Goal: Task Accomplishment & Management: Complete application form

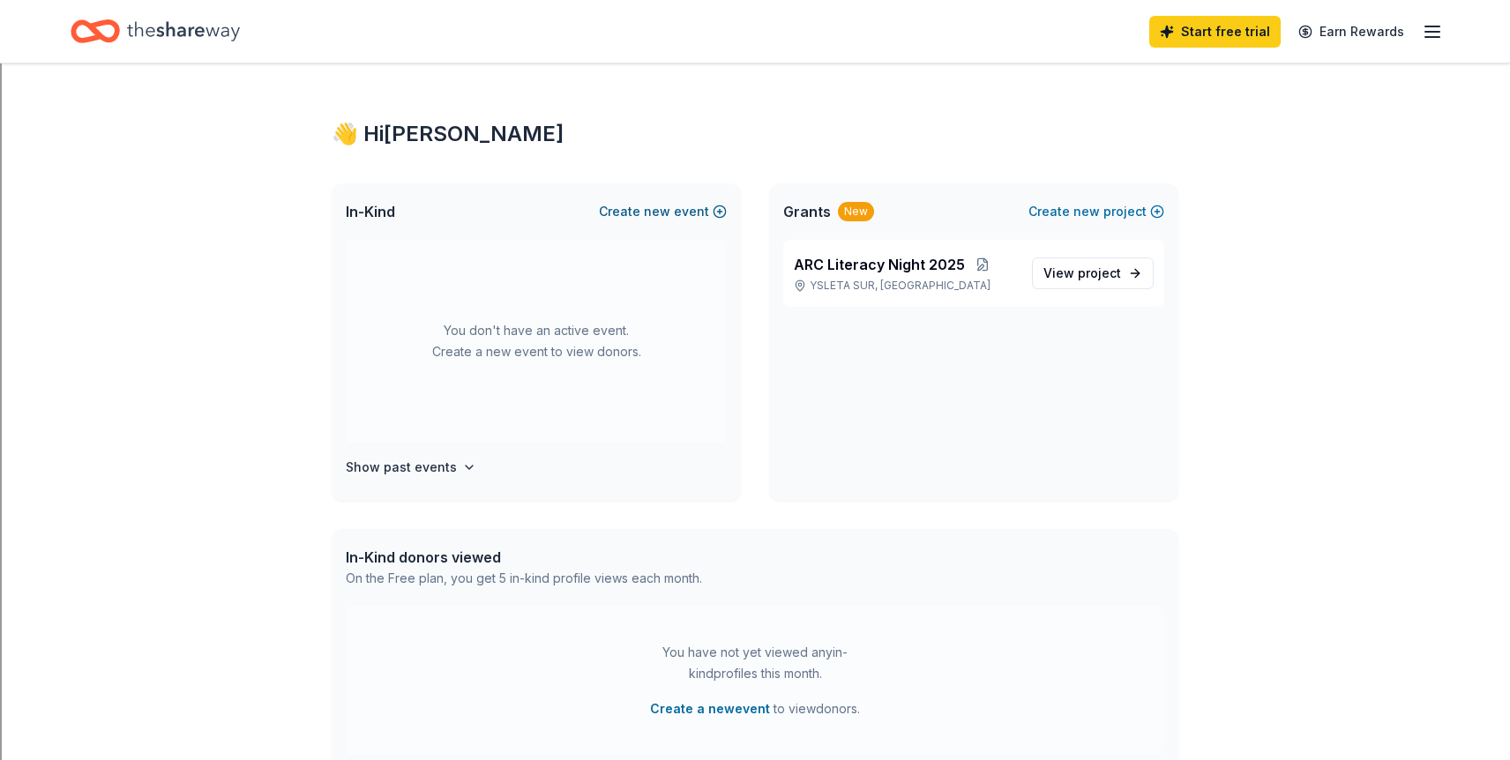
click at [657, 212] on span "new" at bounding box center [657, 211] width 26 height 21
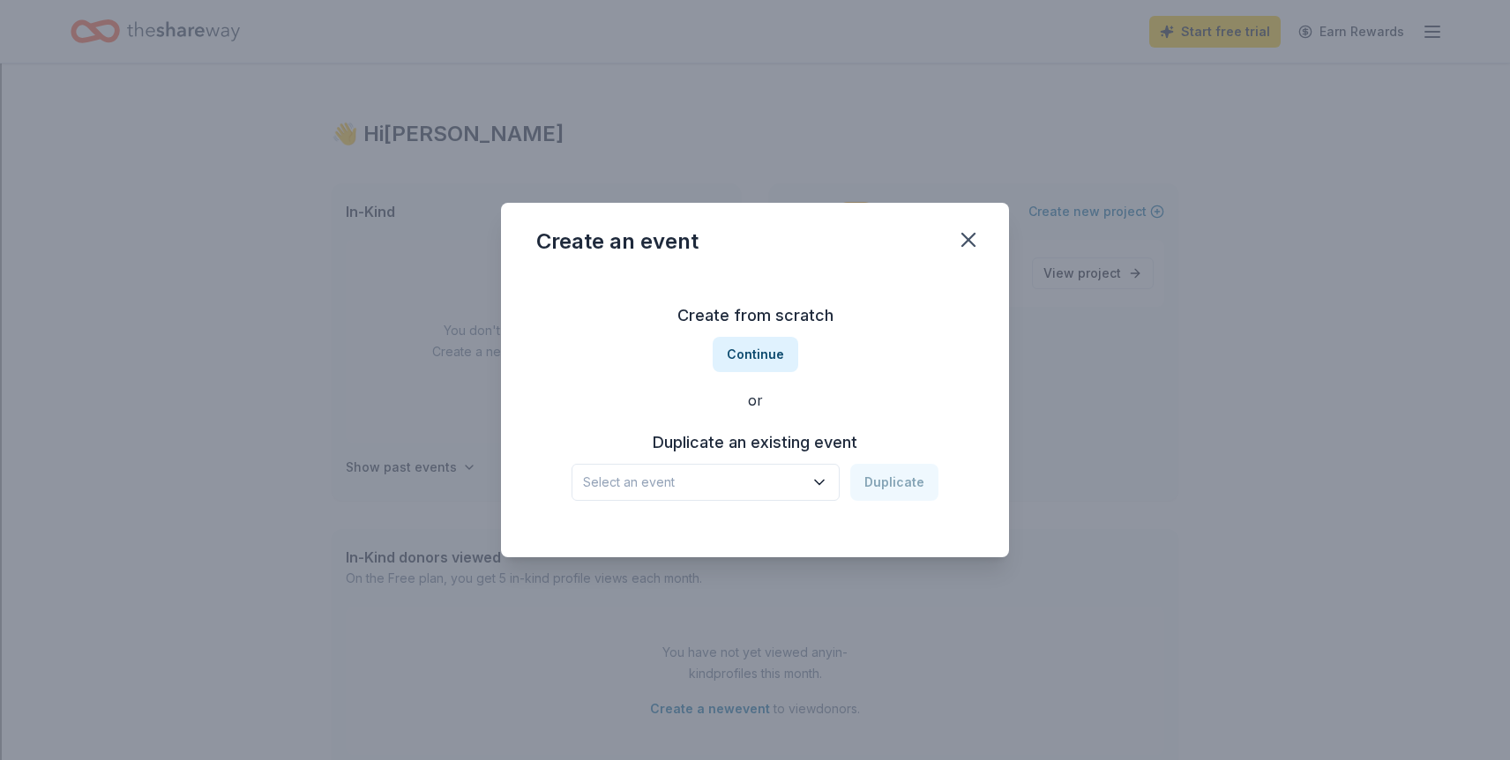
click at [820, 484] on icon "button" at bounding box center [820, 483] width 18 height 18
click at [870, 486] on button "Duplicate" at bounding box center [894, 482] width 88 height 37
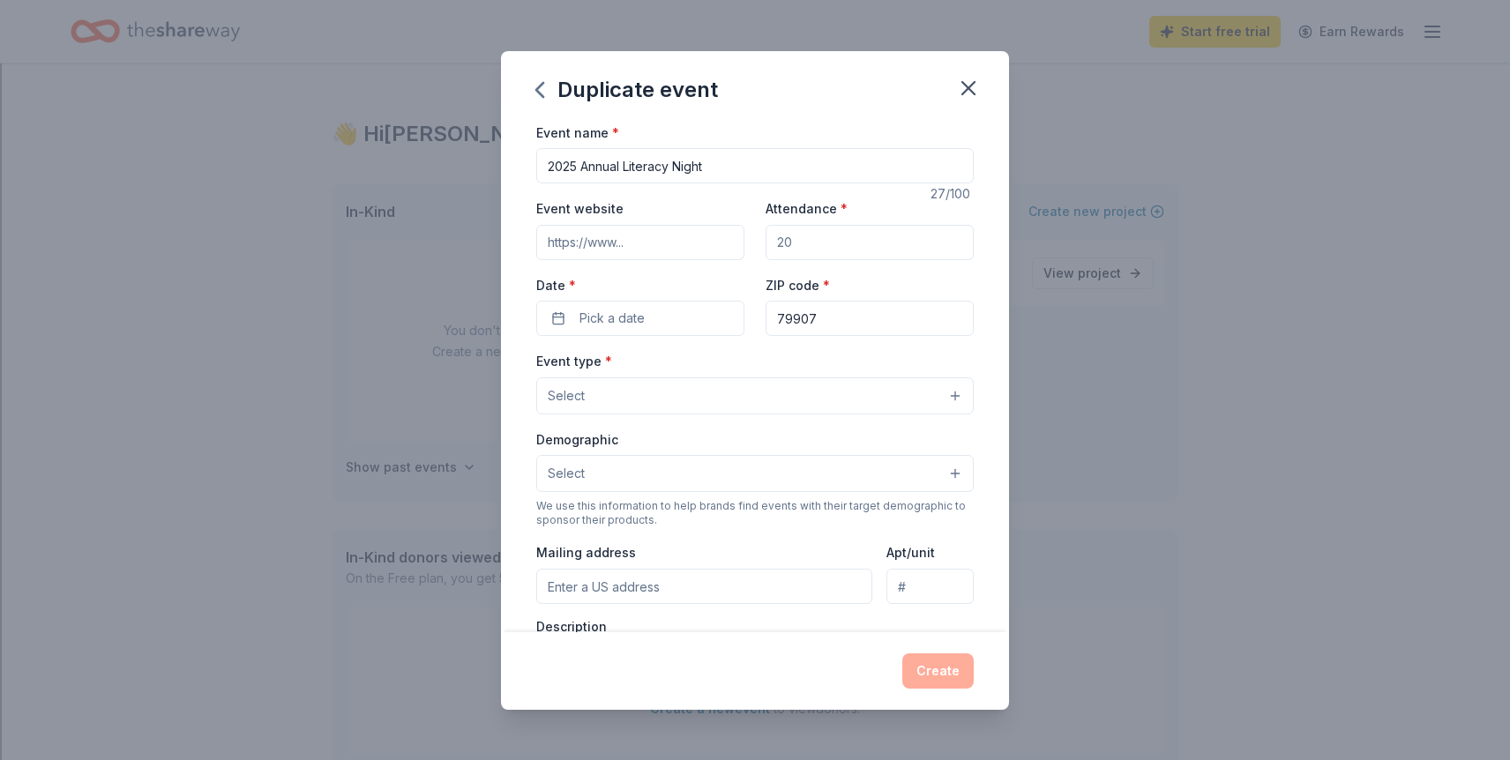
click at [657, 241] on input "Event website" at bounding box center [640, 242] width 208 height 35
click at [708, 243] on input "Event website" at bounding box center [640, 242] width 208 height 35
type input "[EMAIL_ADDRESS][DOMAIN_NAME]"
click at [879, 242] on input "Attendance *" at bounding box center [870, 242] width 208 height 35
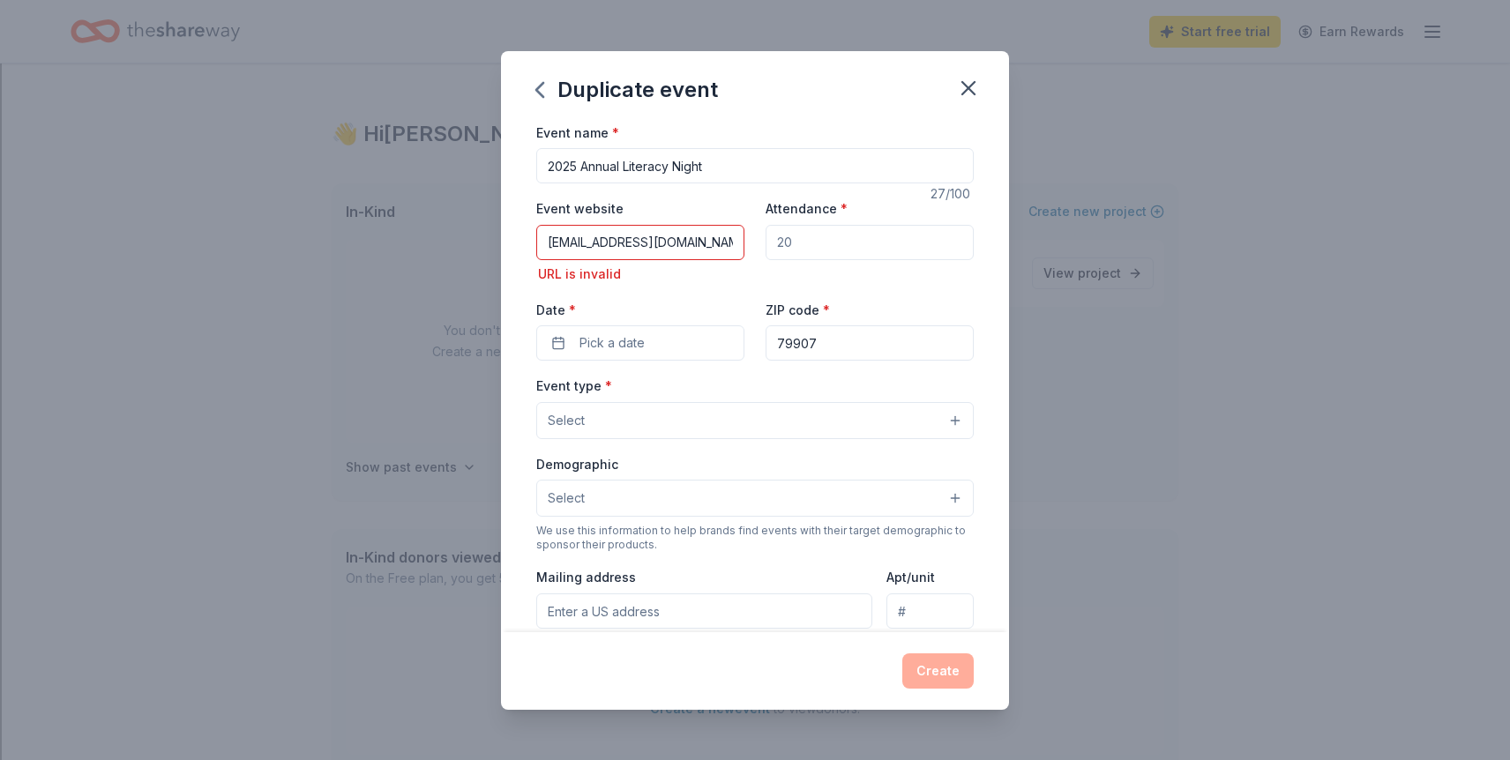
click at [610, 246] on input "[EMAIL_ADDRESS][DOMAIN_NAME]" at bounding box center [640, 242] width 208 height 35
drag, startPoint x: 678, startPoint y: 245, endPoint x: 492, endPoint y: 239, distance: 186.2
click at [492, 239] on div "Duplicate event Event name * 2025 Annual Literacy Night 27 /100 Event website […" at bounding box center [755, 380] width 1510 height 760
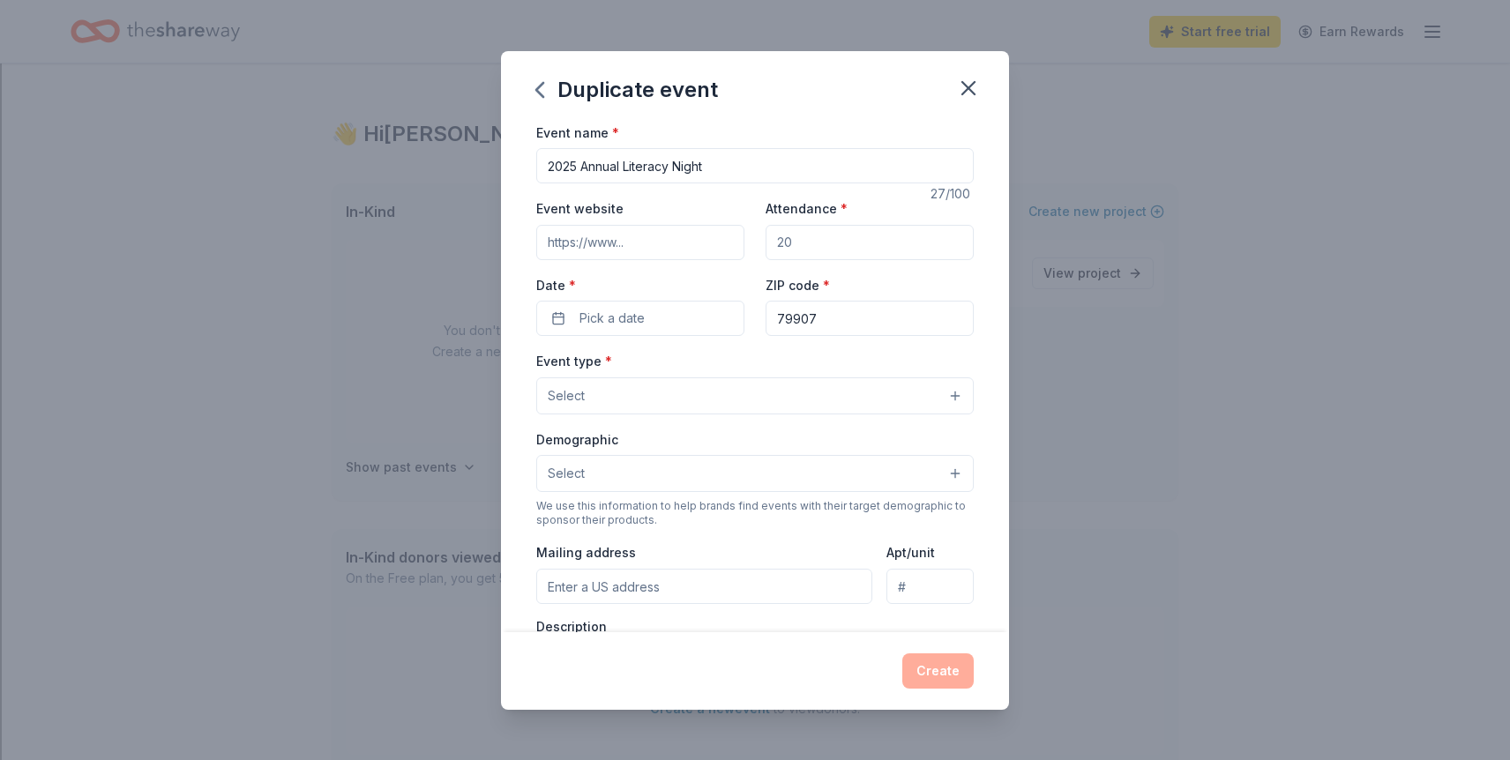
click at [628, 337] on div "Event name * 2025 Annual Literacy Night 27 /100 Event website Attendance * Date…" at bounding box center [755, 529] width 438 height 815
click at [613, 240] on input "Event website" at bounding box center [640, 242] width 208 height 35
click at [610, 324] on span "Pick a date" at bounding box center [612, 318] width 65 height 21
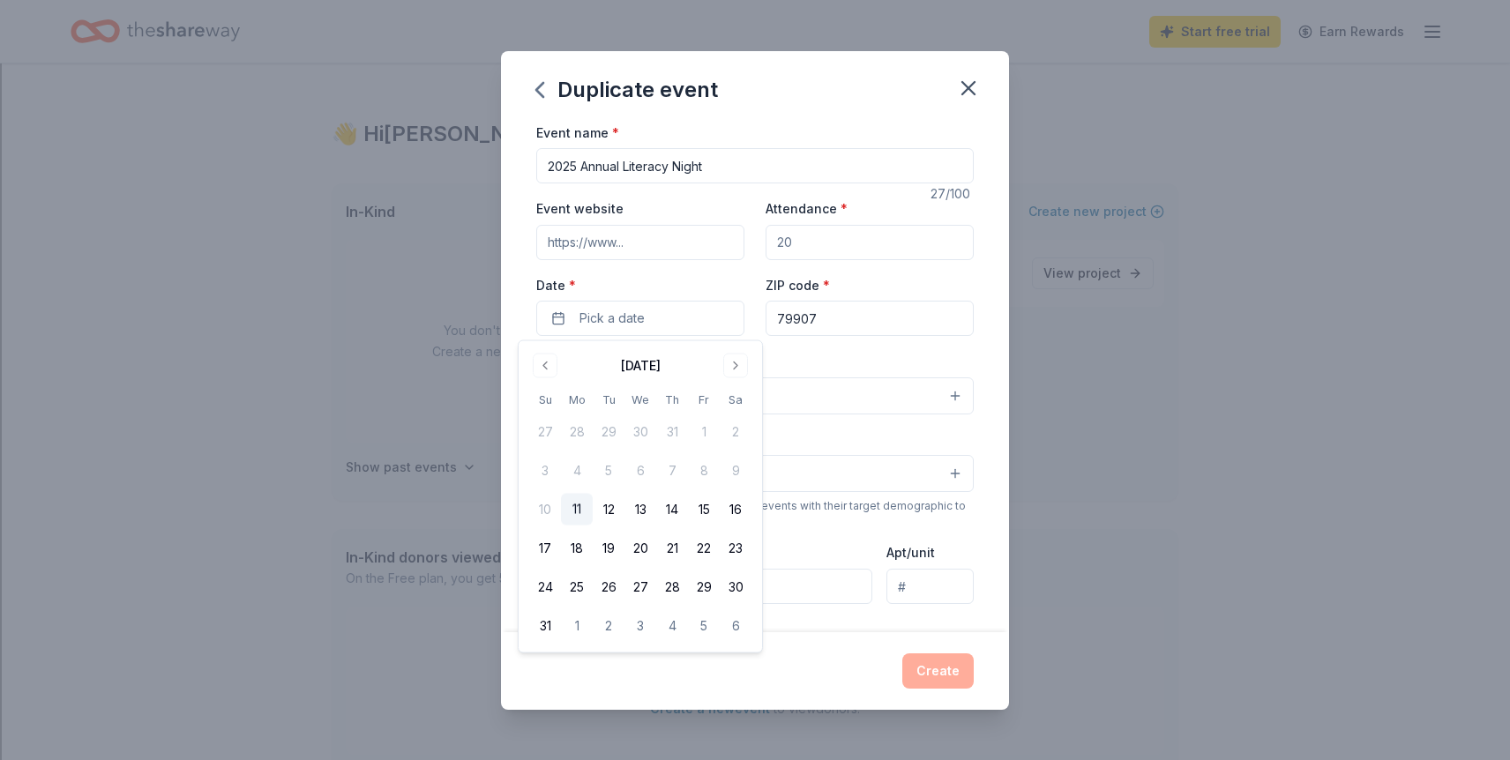
click at [660, 164] on input "2025 Annual Literacy Night" at bounding box center [755, 165] width 438 height 35
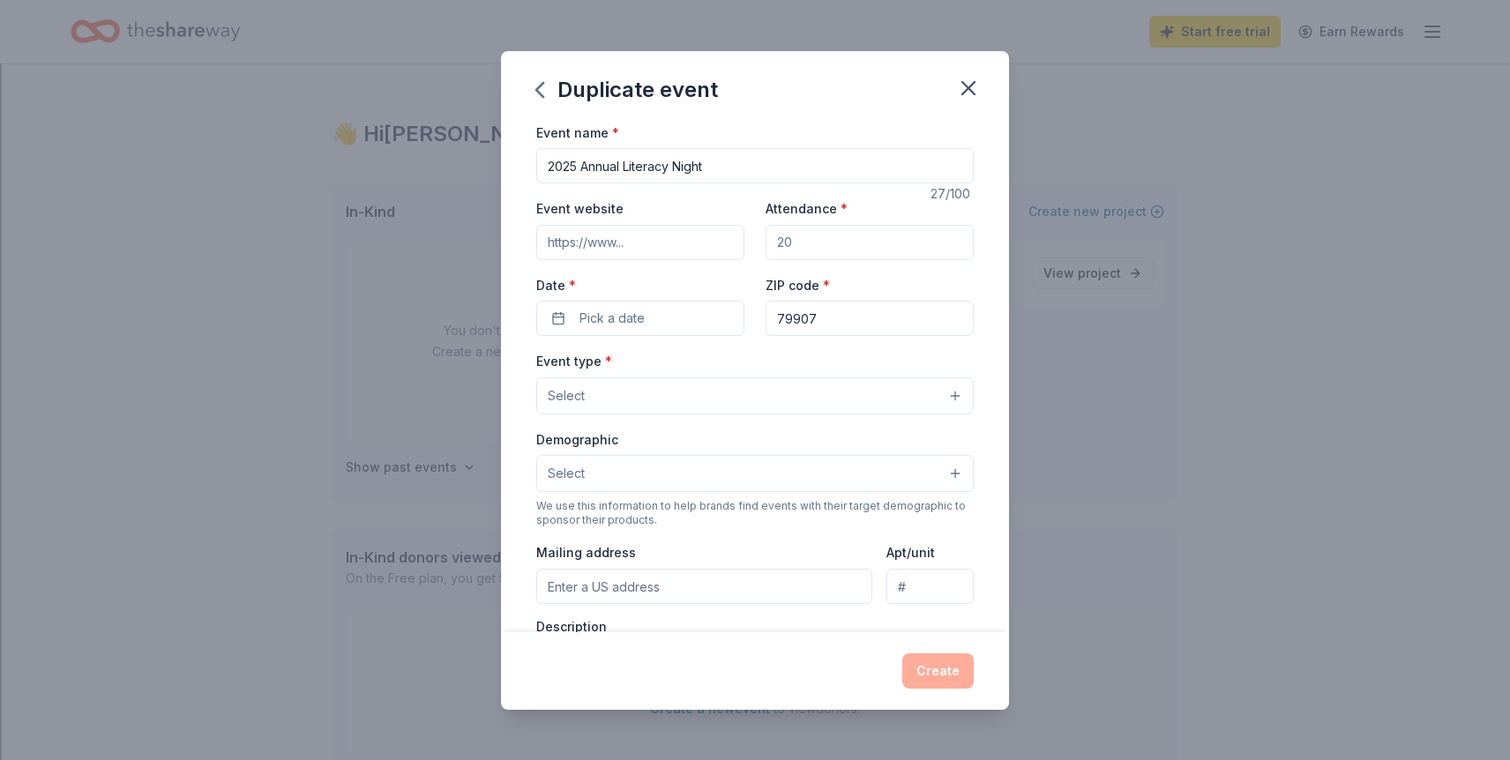
drag, startPoint x: 724, startPoint y: 169, endPoint x: 542, endPoint y: 164, distance: 181.8
click at [542, 164] on input "2025 Annual Literacy Night" at bounding box center [755, 165] width 438 height 35
click at [538, 87] on icon "button" at bounding box center [539, 90] width 7 height 14
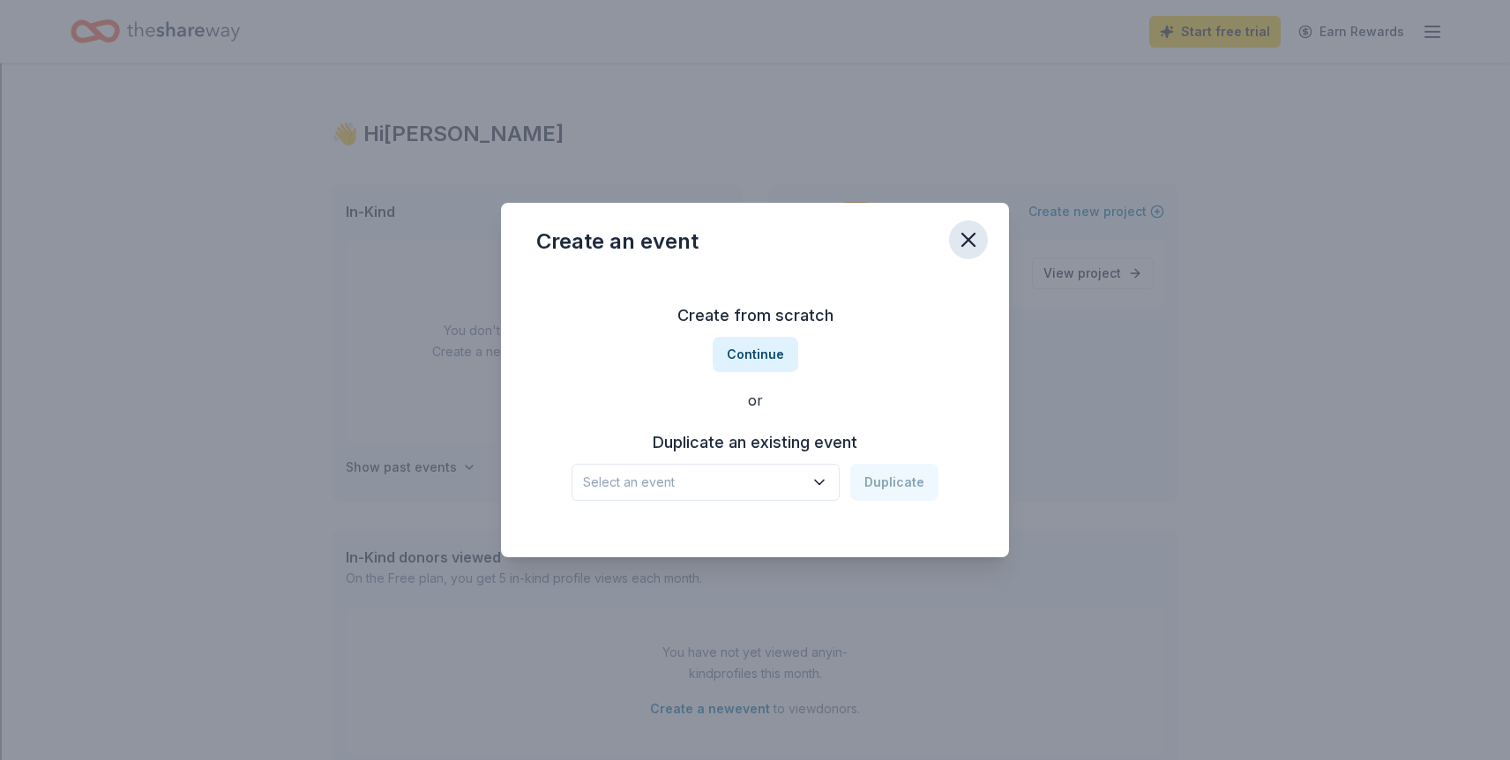
click at [967, 233] on icon "button" at bounding box center [968, 240] width 25 height 25
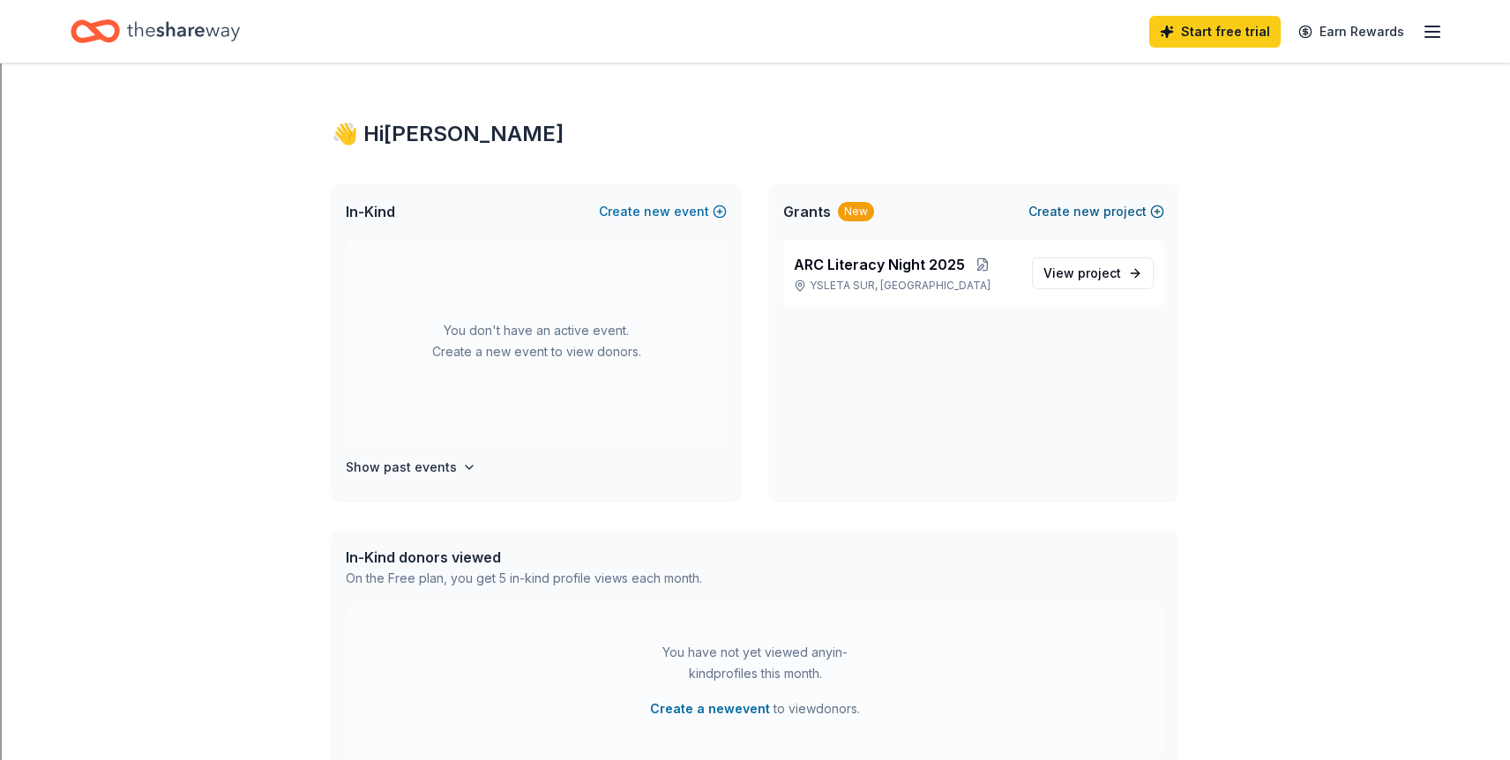
click at [1065, 217] on button "Create new project" at bounding box center [1097, 211] width 136 height 21
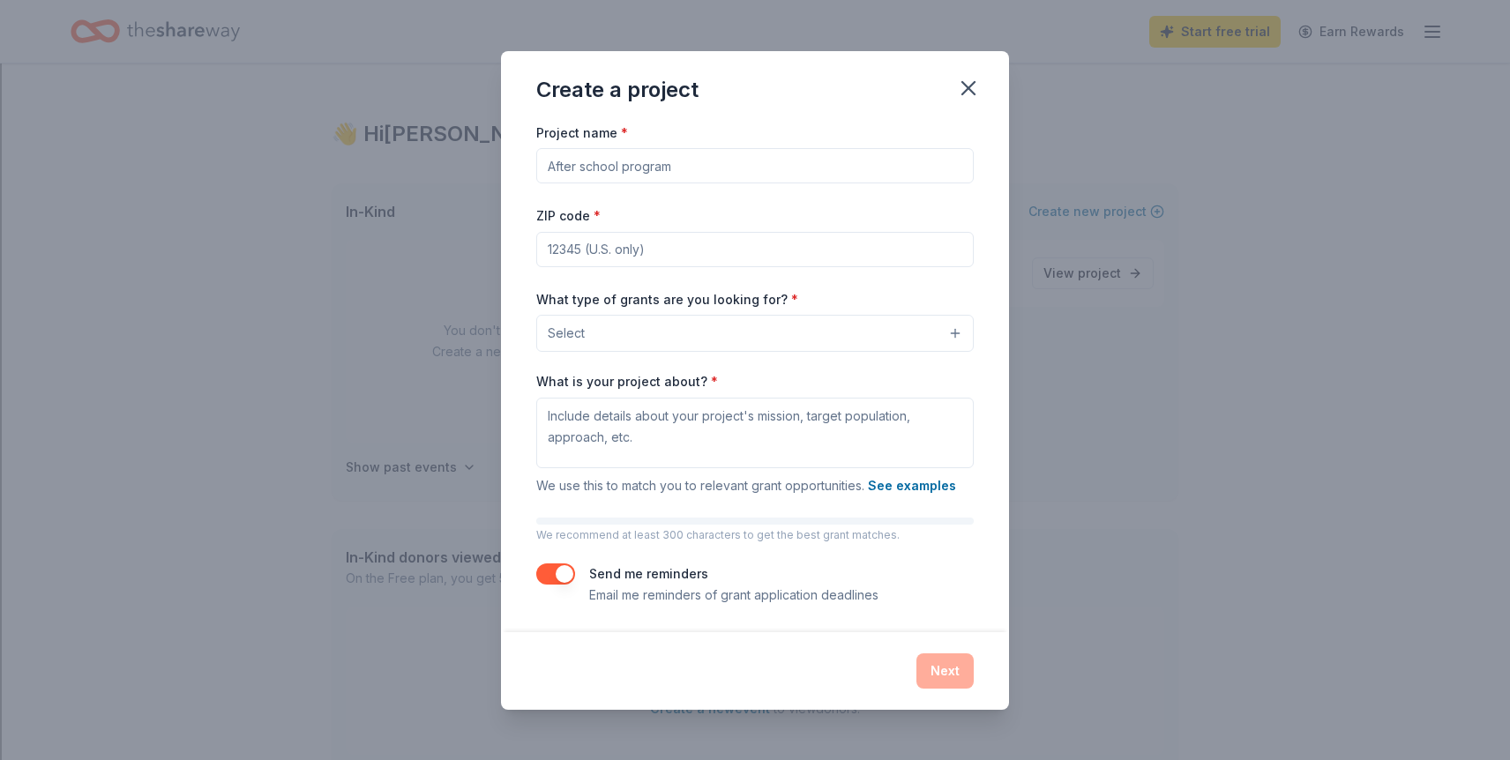
click at [649, 171] on input "Project name *" at bounding box center [755, 165] width 438 height 35
type input "[MEDICAL_DATA] Interventionist Classroom"
click at [590, 263] on input "ZIP code *" at bounding box center [755, 249] width 438 height 35
type input "79907"
click at [672, 338] on button "Select" at bounding box center [755, 333] width 438 height 37
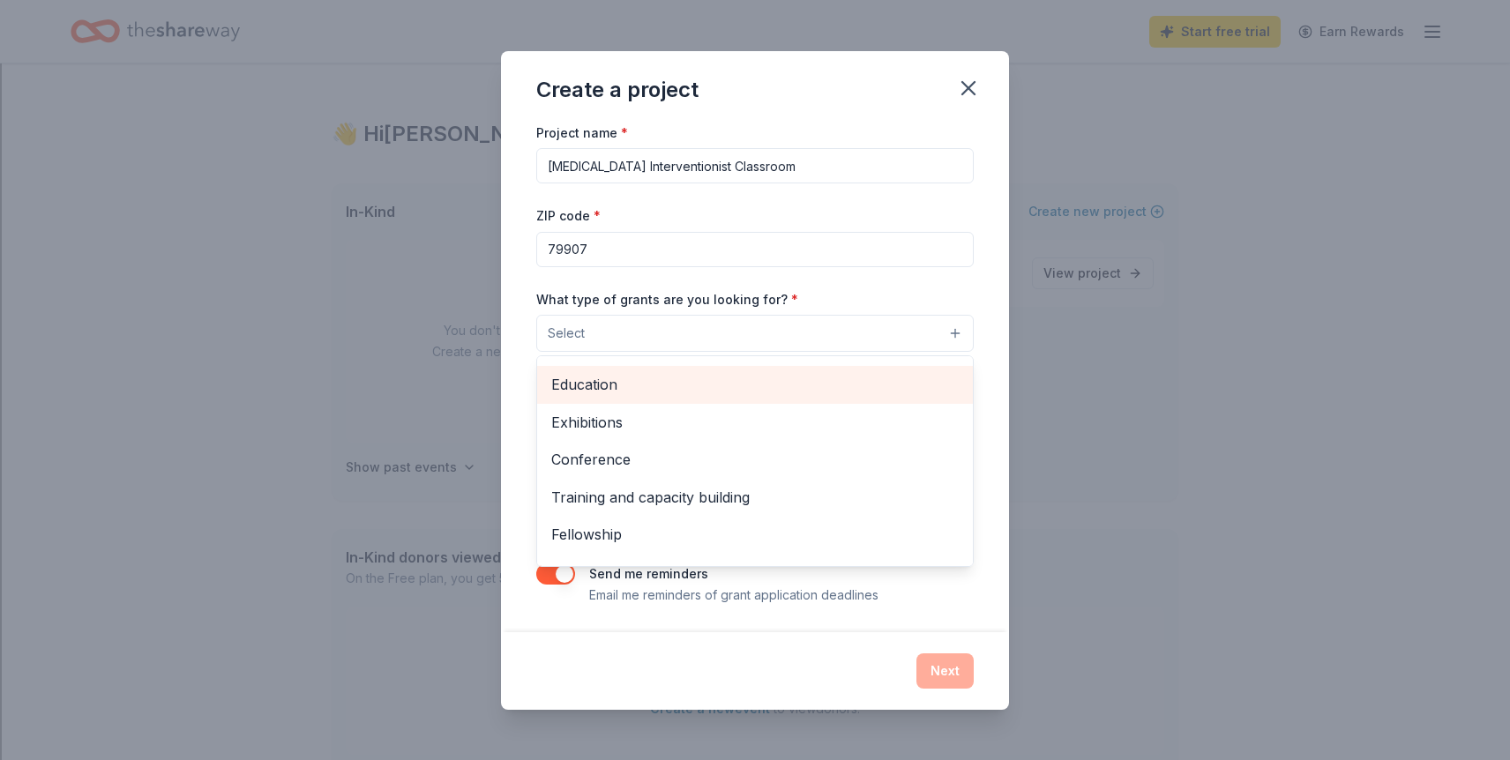
click at [634, 393] on span "Education" at bounding box center [755, 384] width 408 height 23
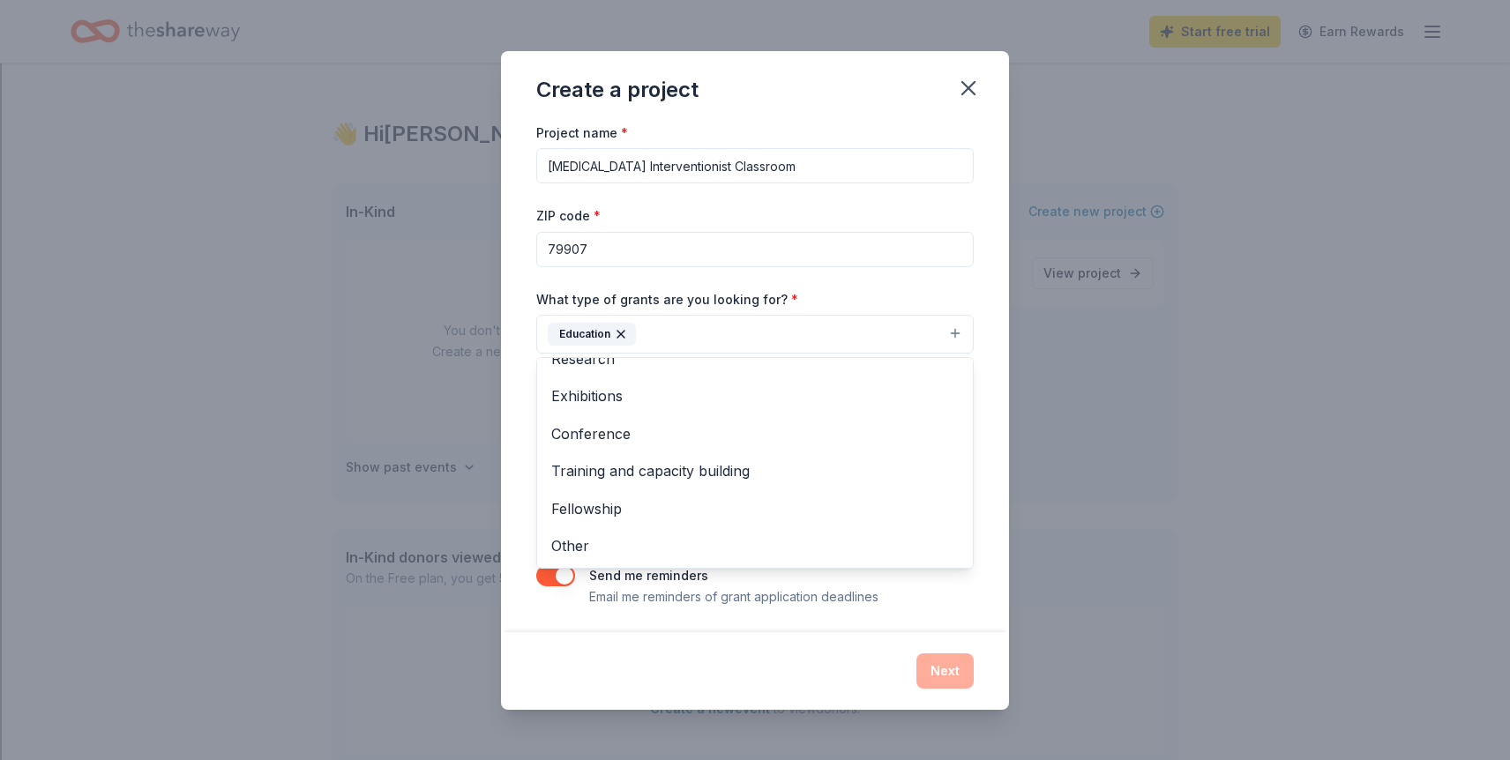
click at [649, 659] on div "Create a project Project name * [MEDICAL_DATA] Interventionist Classroom ZIP co…" at bounding box center [755, 380] width 508 height 659
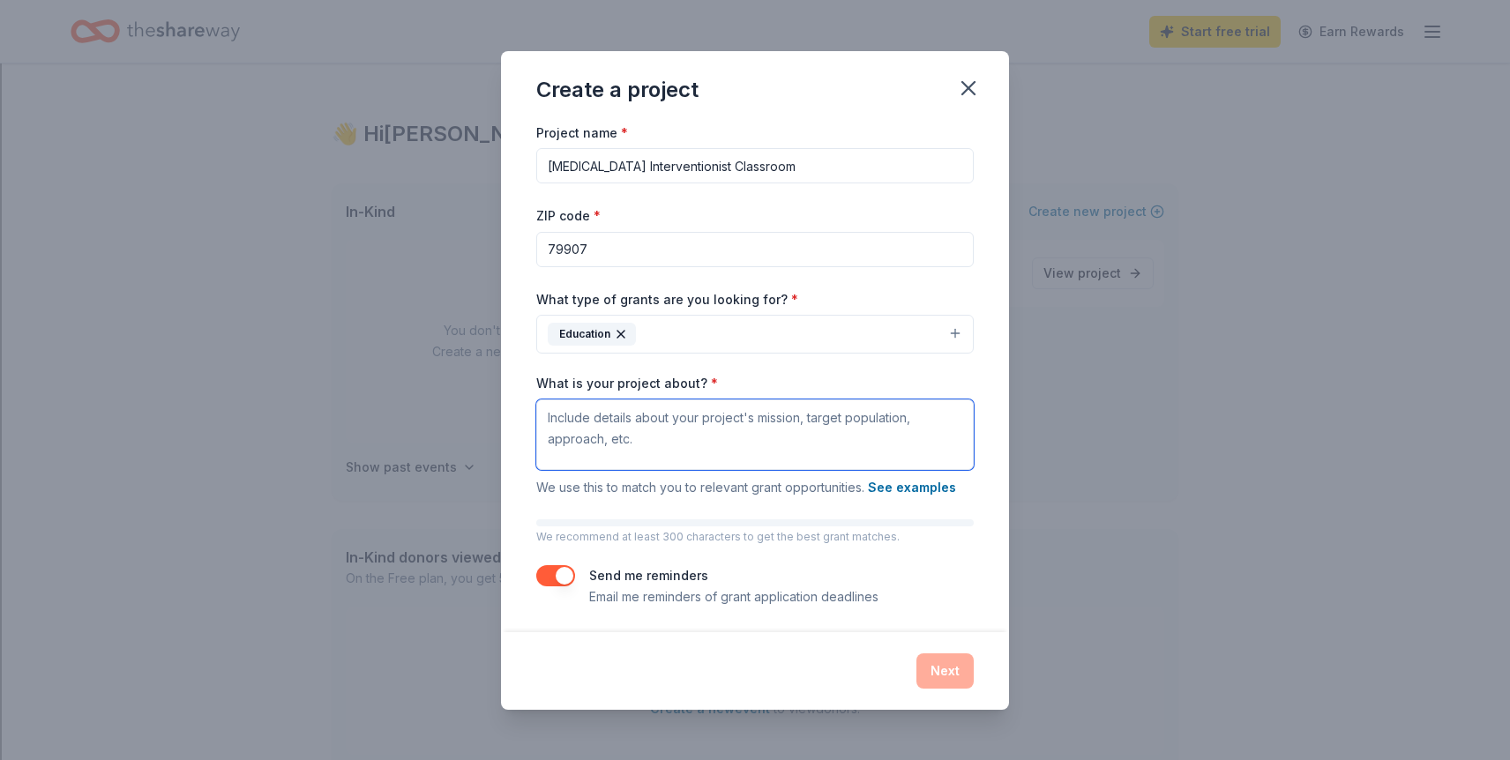
click at [700, 435] on textarea "What is your project about? *" at bounding box center [755, 435] width 438 height 71
click at [974, 87] on icon "button" at bounding box center [968, 88] width 25 height 25
click at [894, 487] on button "See examples" at bounding box center [912, 487] width 88 height 21
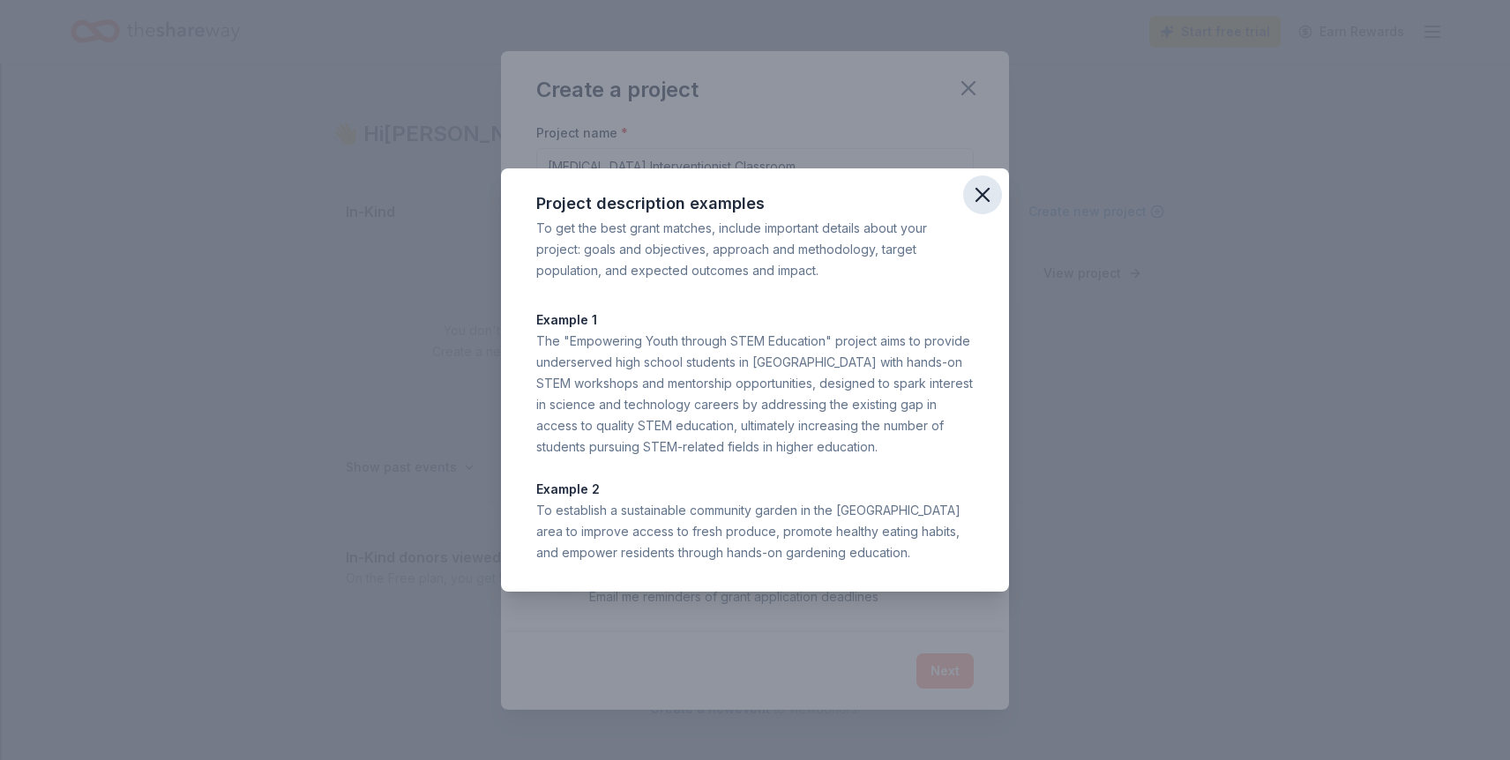
click at [984, 195] on icon "button" at bounding box center [982, 195] width 12 height 12
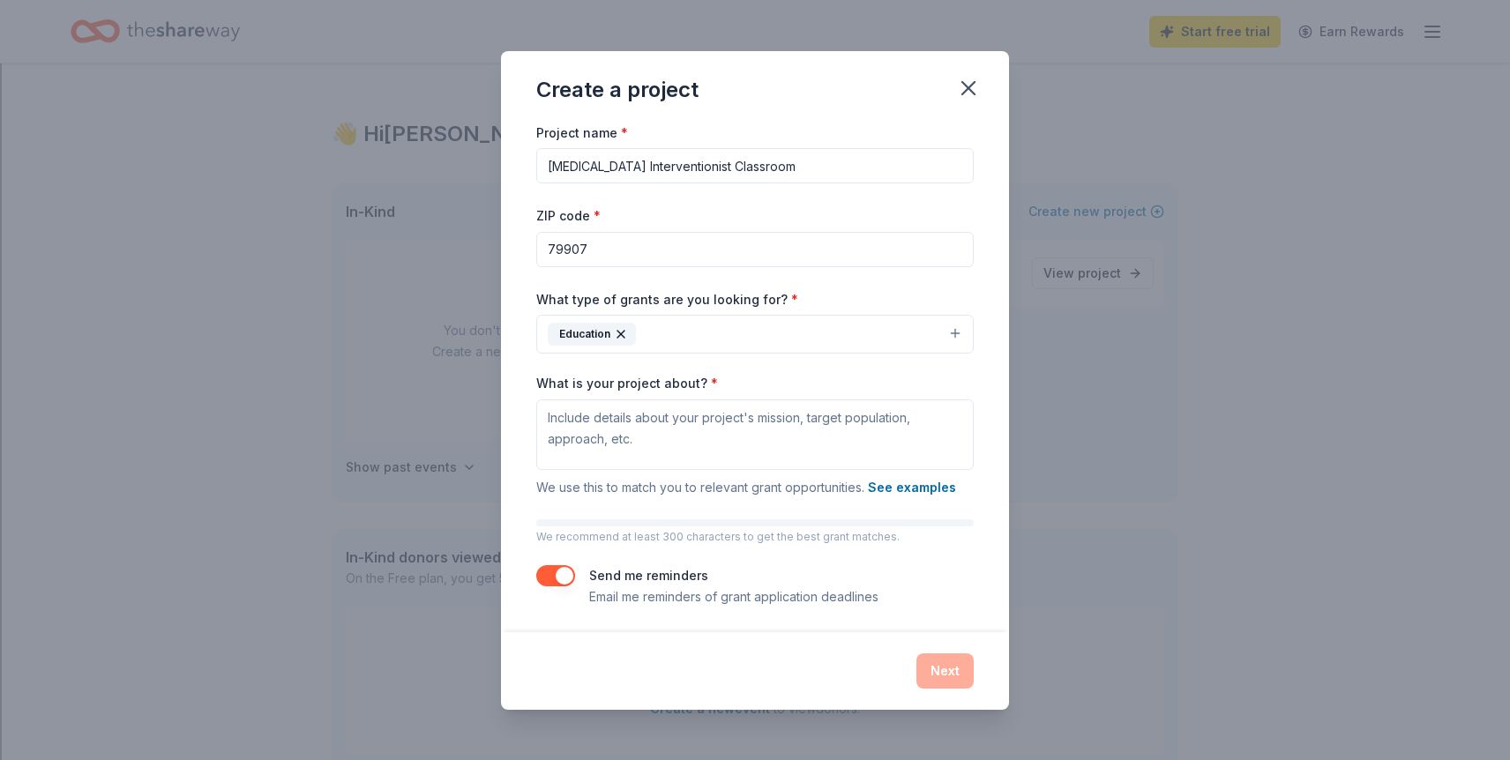
scroll to position [4, 0]
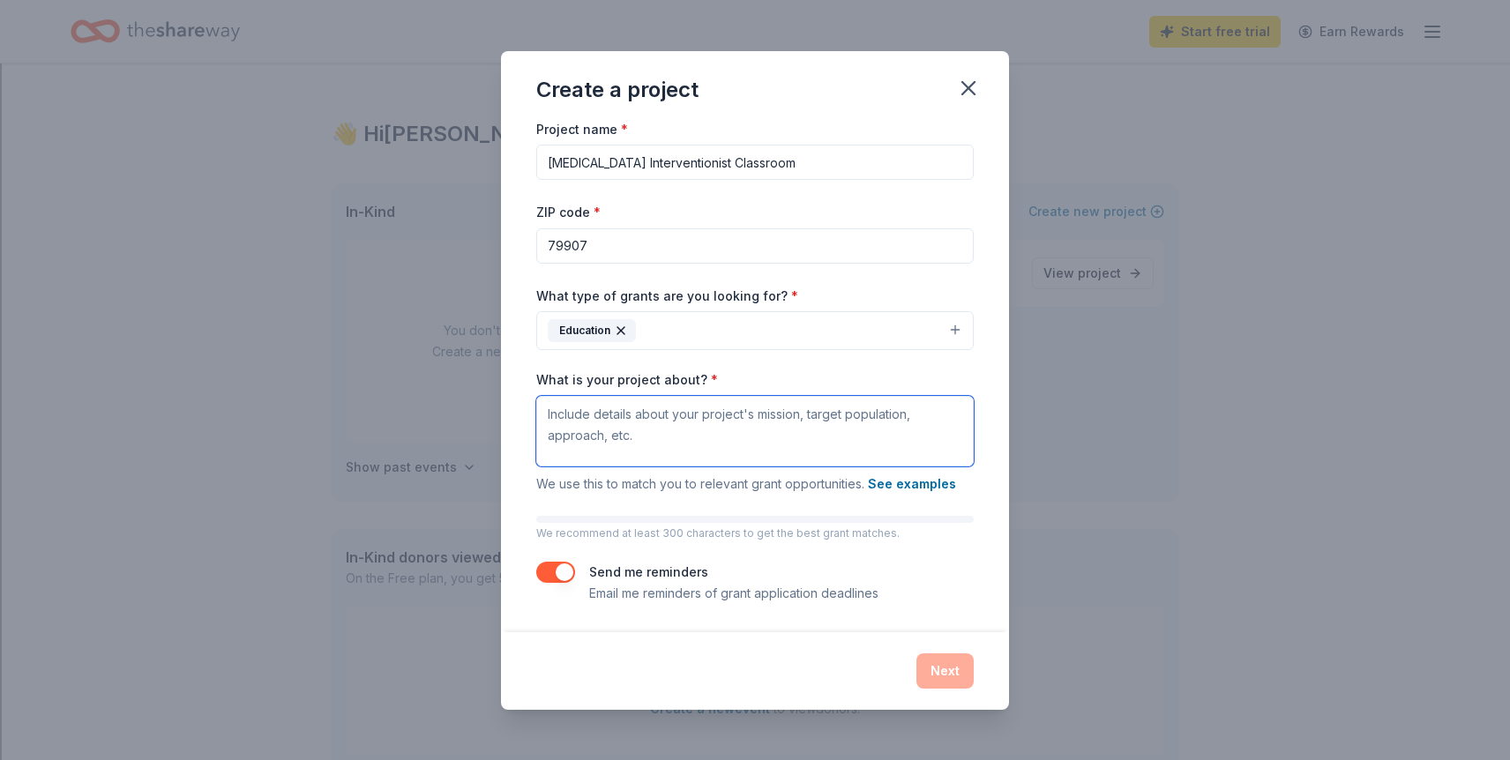
click at [667, 426] on textarea "What is your project about? *" at bounding box center [755, 431] width 438 height 71
paste textarea "L ipsu dol sitametco ad el s doeiu temp incidi utl, etdolorema aliquae, adm ven…"
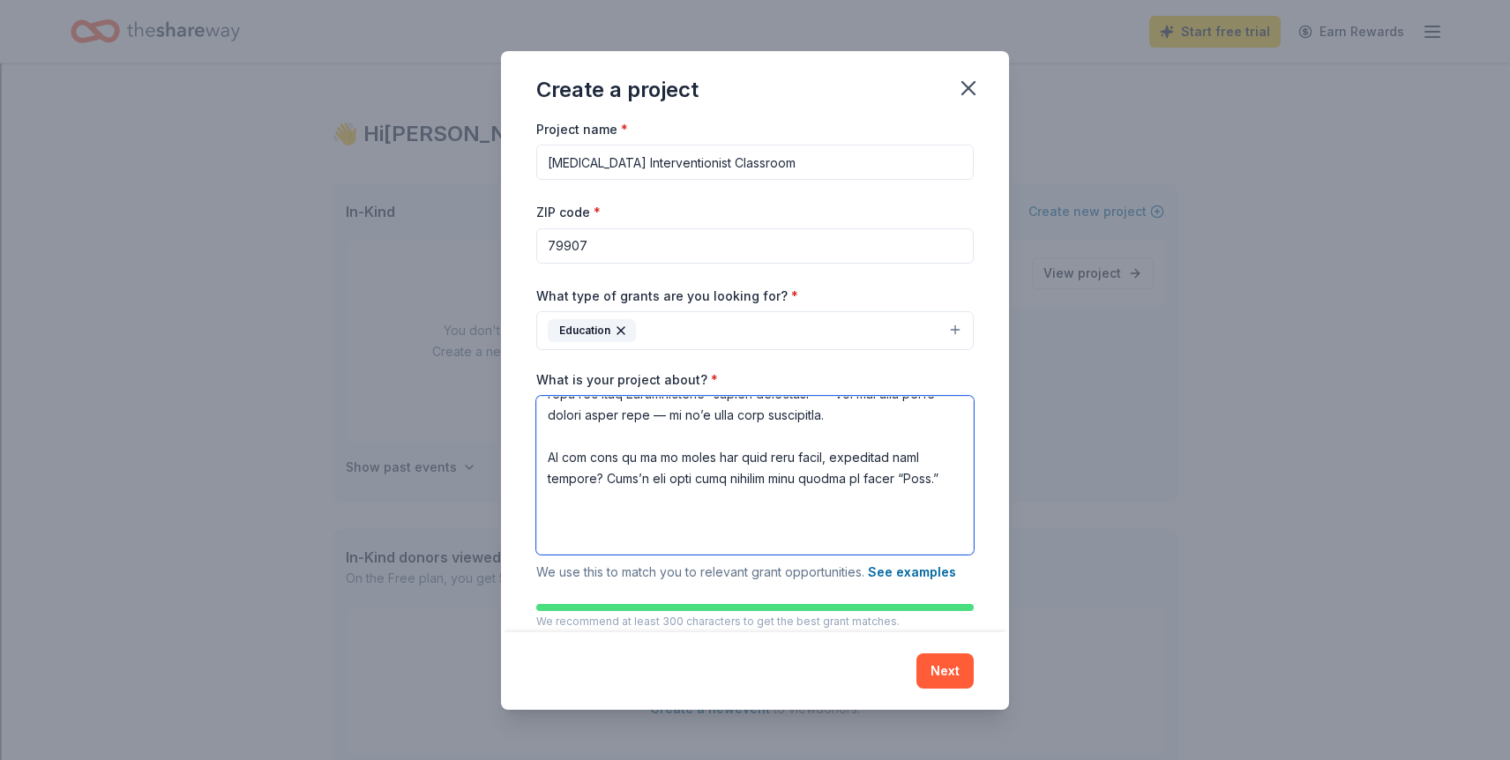
scroll to position [1149, 0]
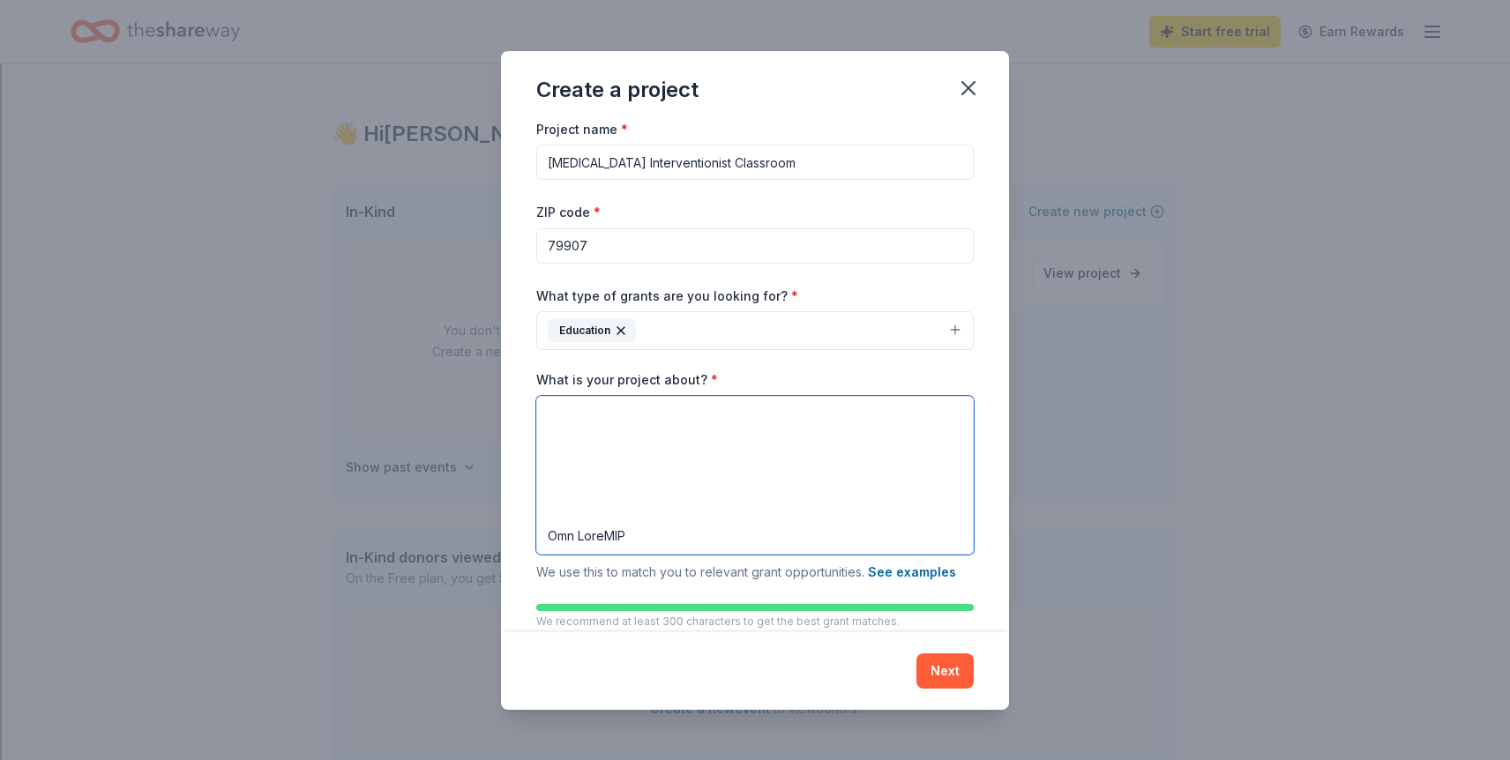
drag, startPoint x: 637, startPoint y: 516, endPoint x: 542, endPoint y: 511, distance: 94.5
click at [542, 511] on textarea "What is your project about? *" at bounding box center [755, 475] width 438 height 159
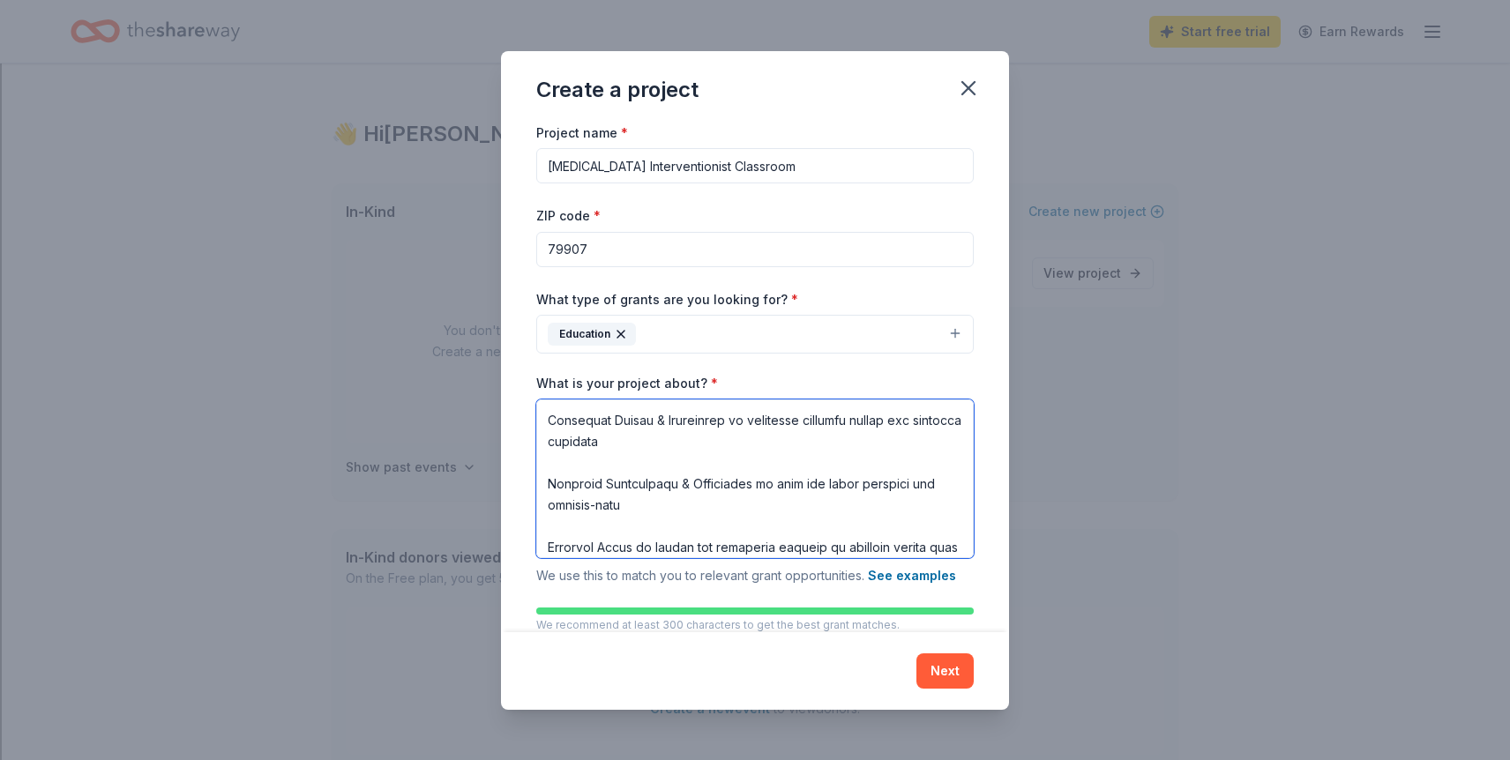
scroll to position [68, 0]
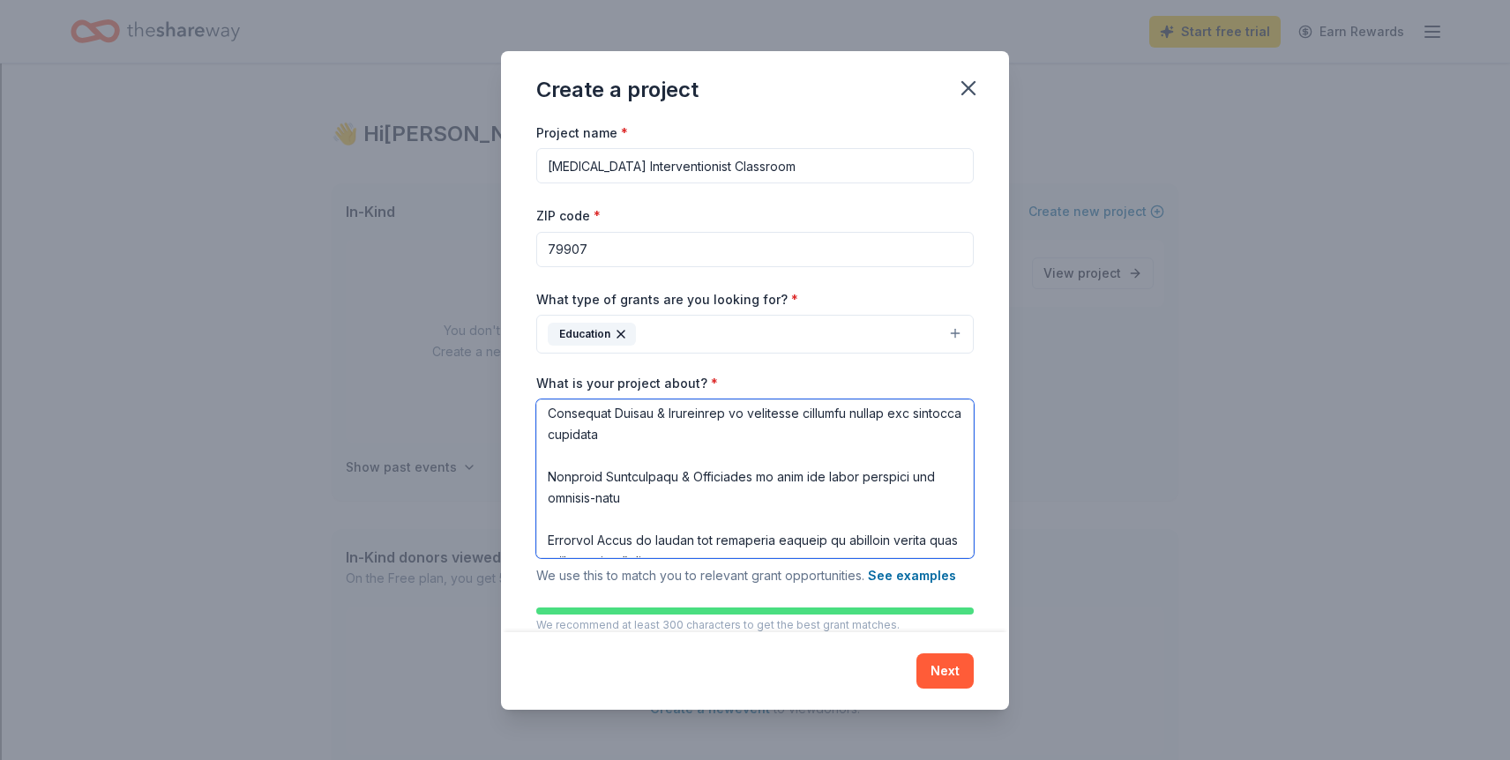
click at [546, 479] on textarea "What is your project about? *" at bounding box center [755, 479] width 438 height 159
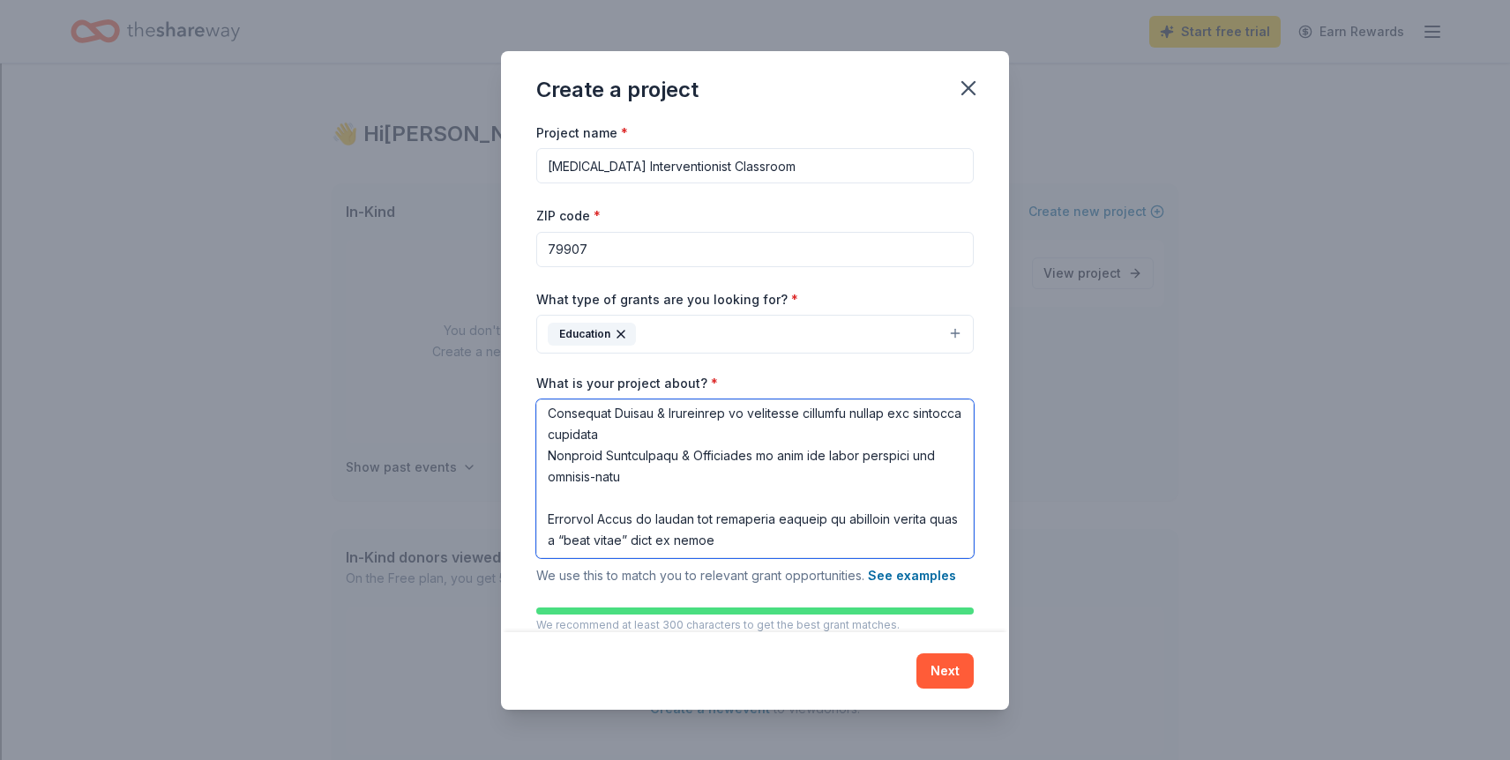
click at [547, 517] on textarea "What is your project about? *" at bounding box center [755, 479] width 438 height 159
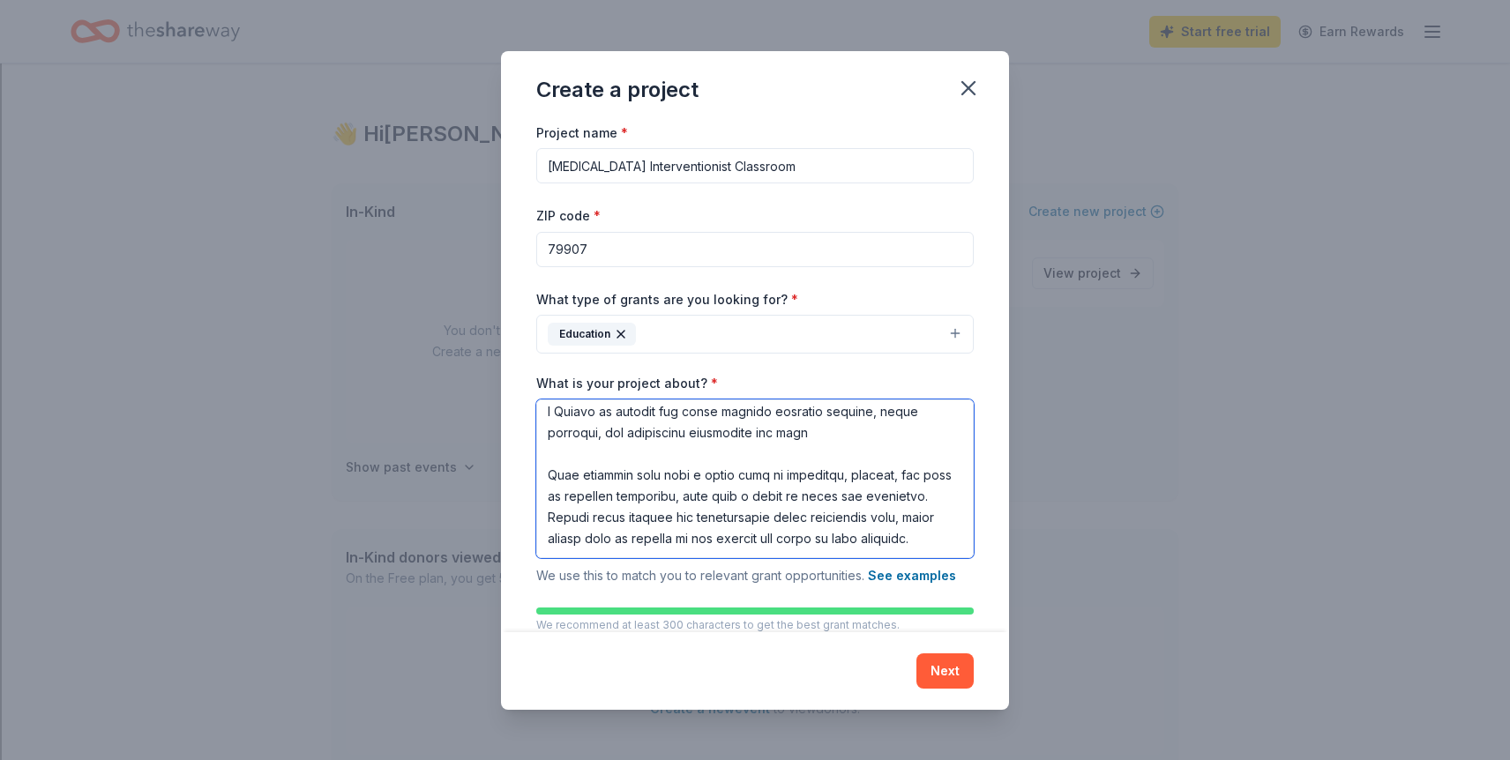
scroll to position [201, 0]
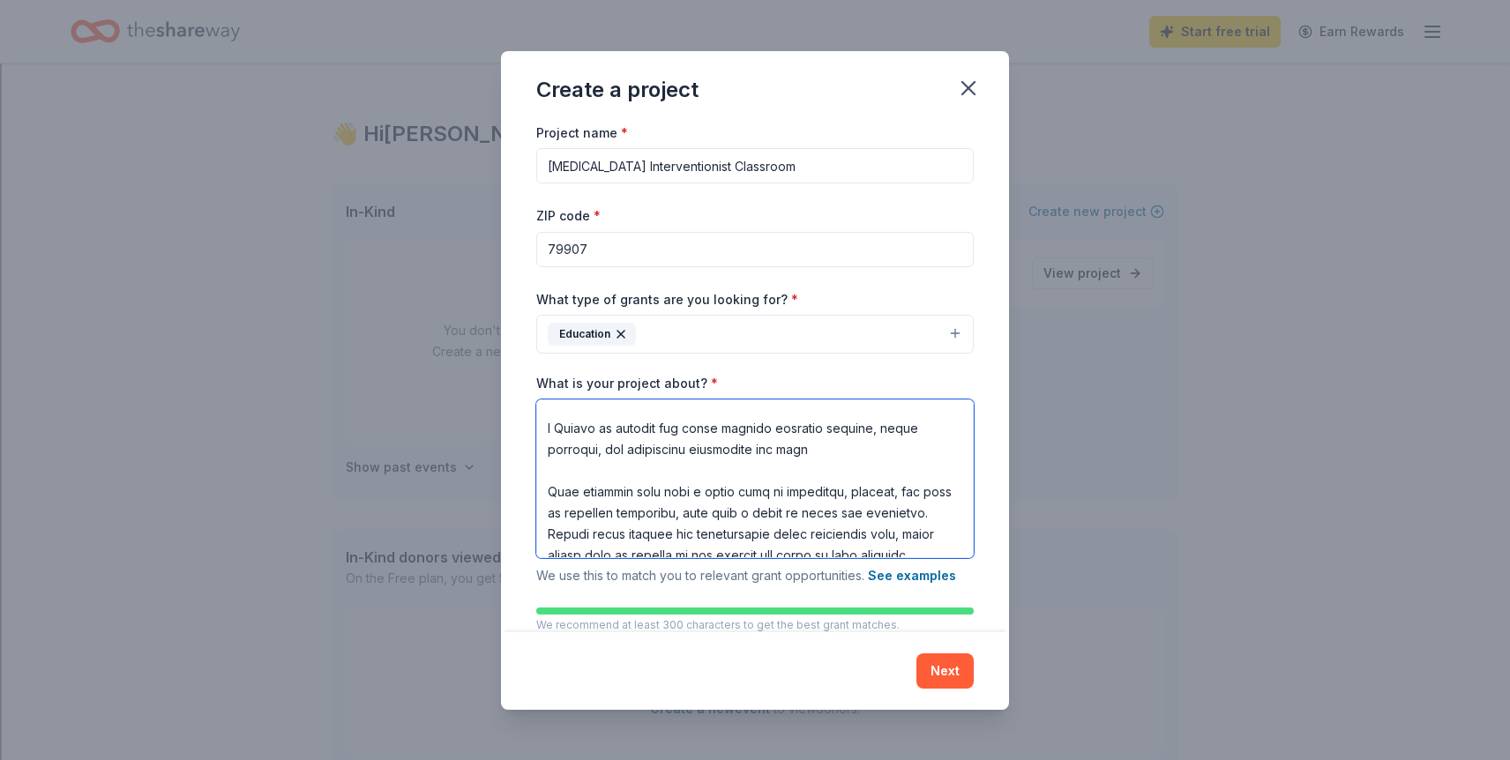
click at [550, 490] on textarea "What is your project about? *" at bounding box center [755, 479] width 438 height 159
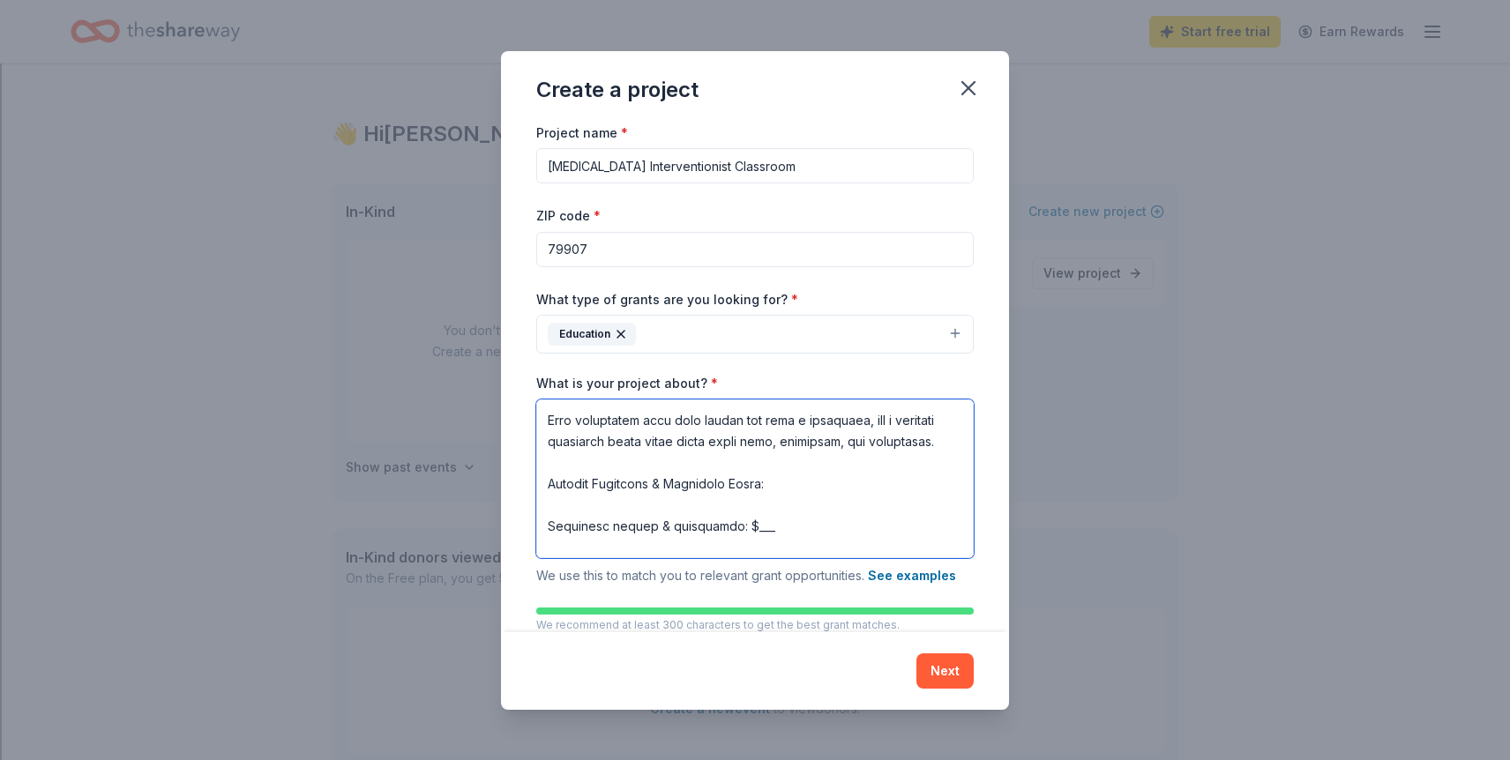
scroll to position [559, 0]
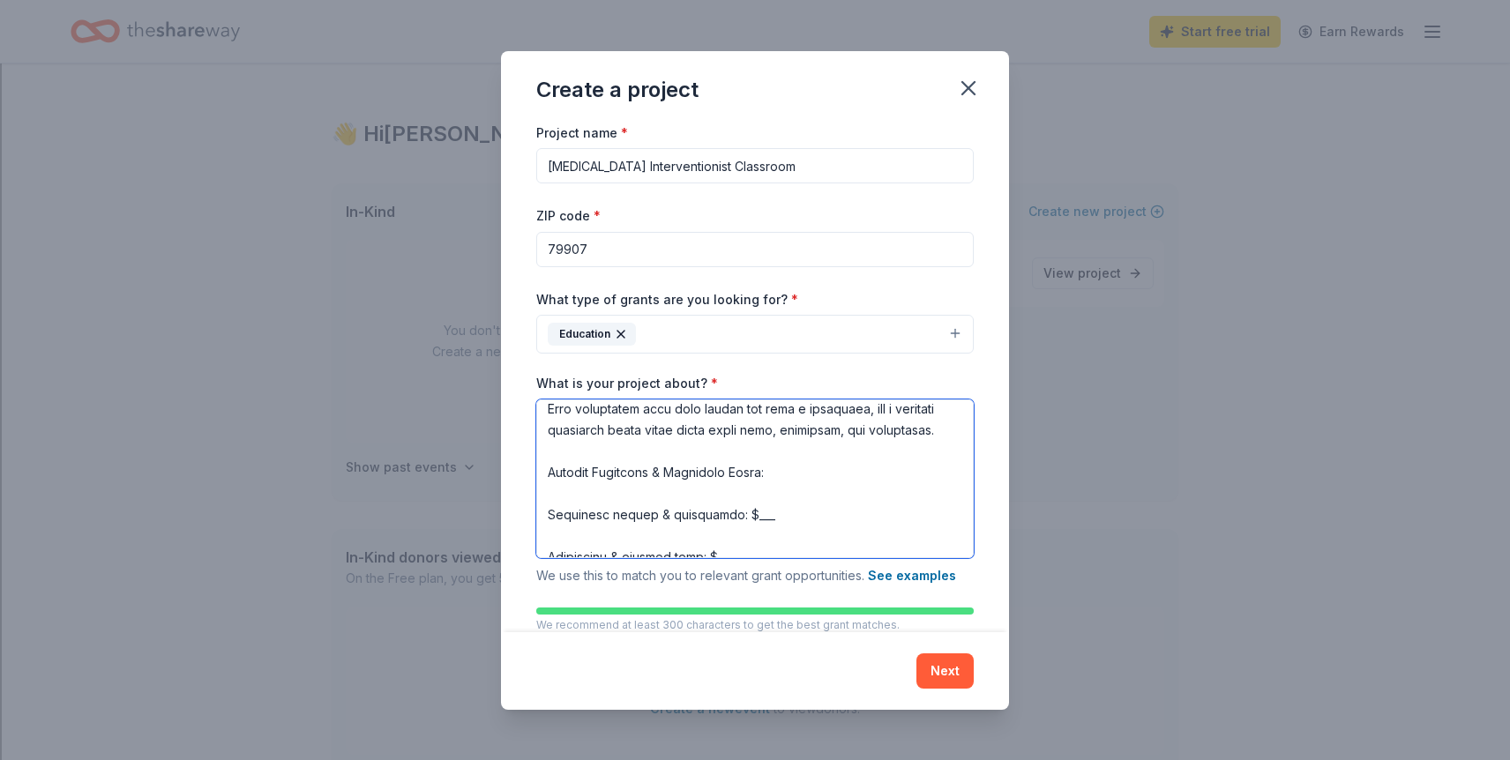
click at [743, 513] on textarea "What is your project about? *" at bounding box center [755, 479] width 438 height 159
click at [755, 520] on textarea "What is your project about? *" at bounding box center [755, 479] width 438 height 159
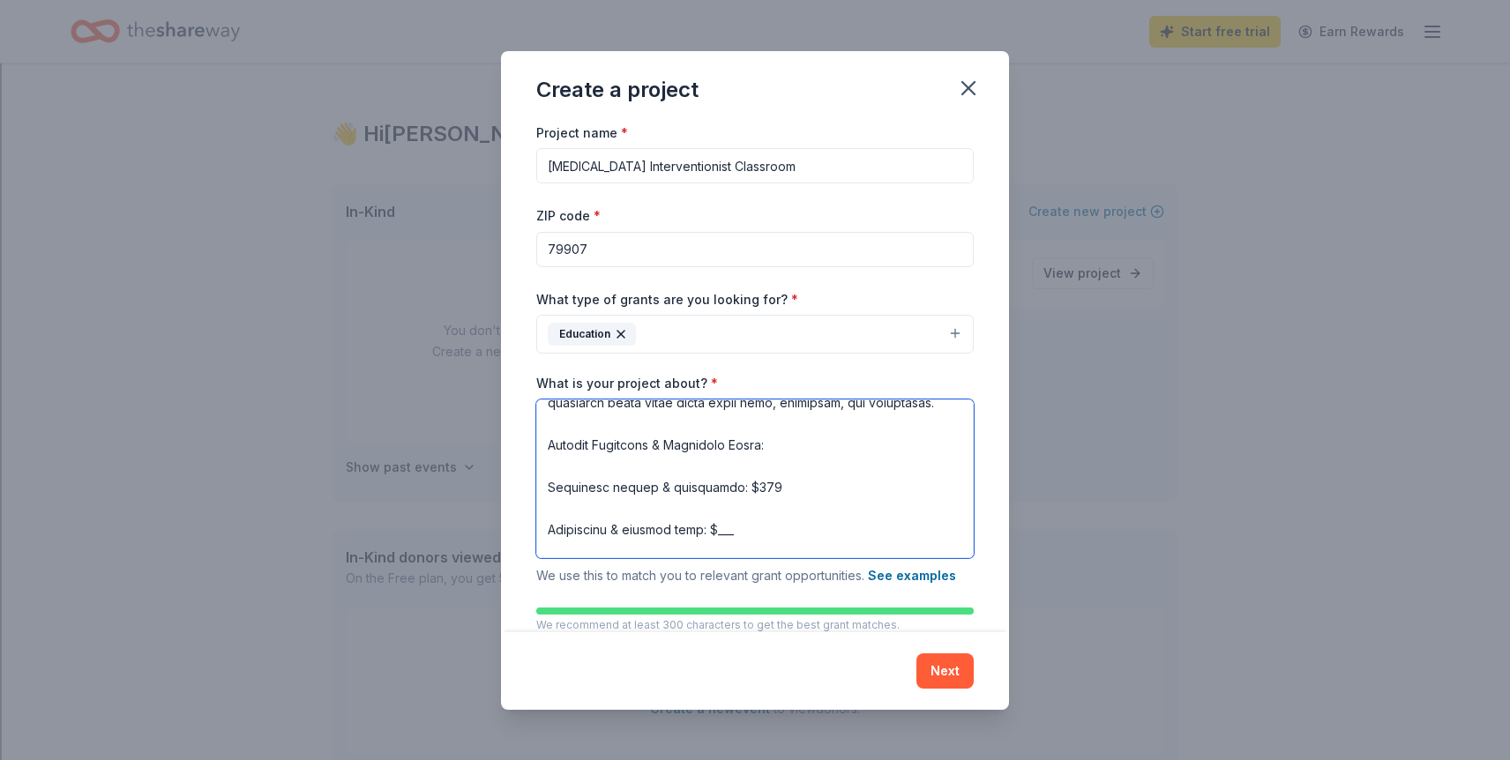
scroll to position [583, 0]
click at [729, 532] on textarea "What is your project about? *" at bounding box center [755, 479] width 438 height 159
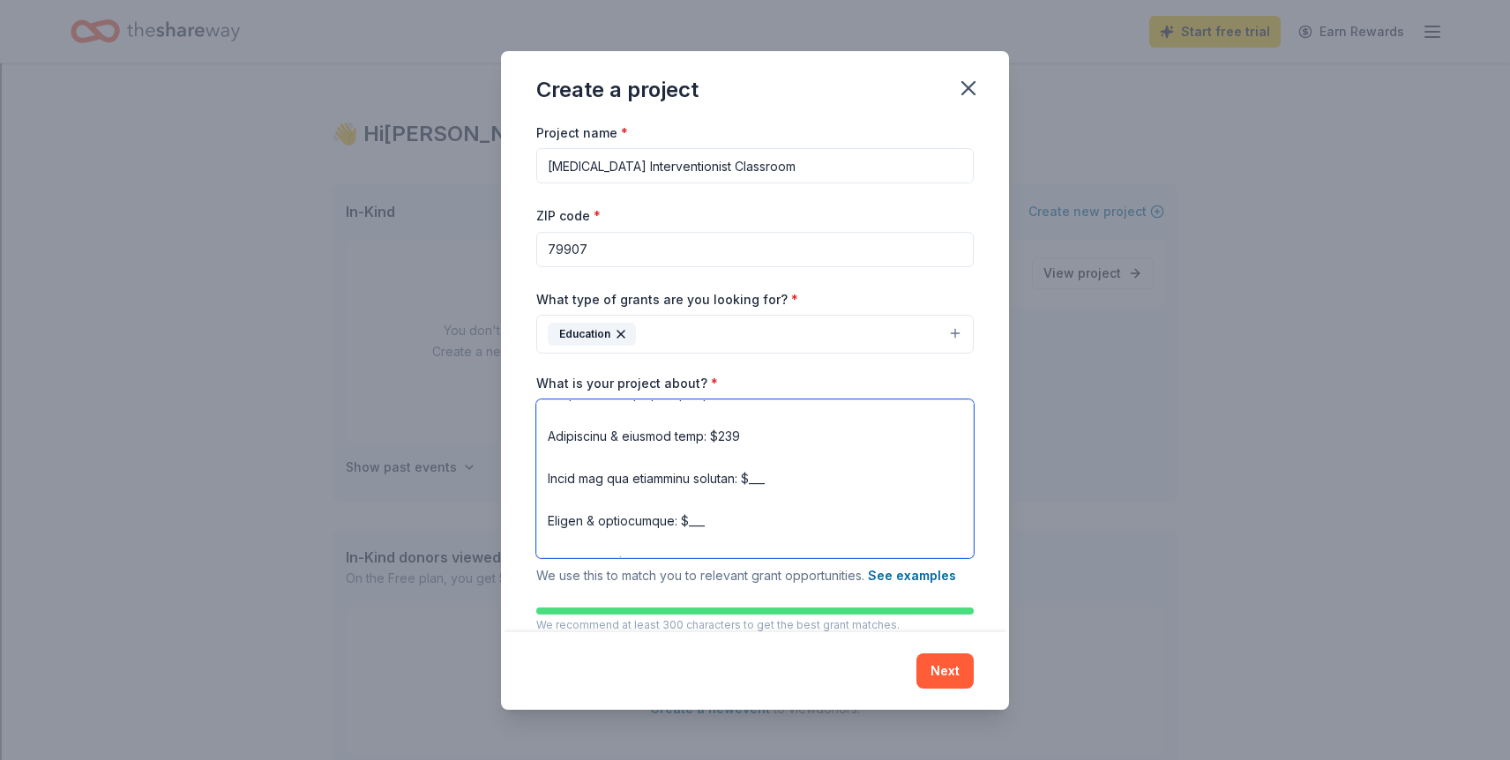
scroll to position [683, 0]
click at [763, 480] on textarea "What is your project about? *" at bounding box center [755, 479] width 438 height 159
click at [717, 523] on textarea "What is your project about? *" at bounding box center [755, 479] width 438 height 159
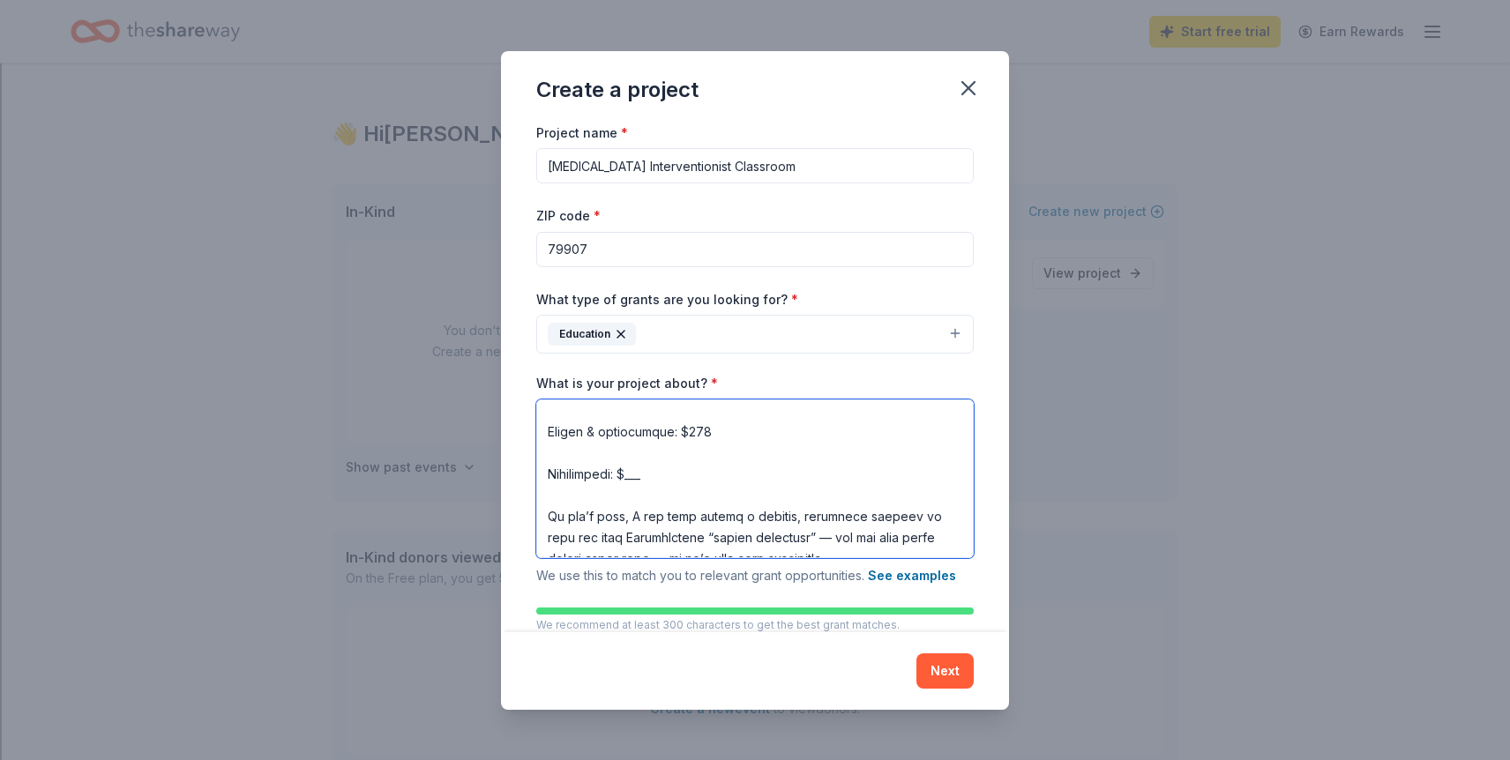
scroll to position [761, 0]
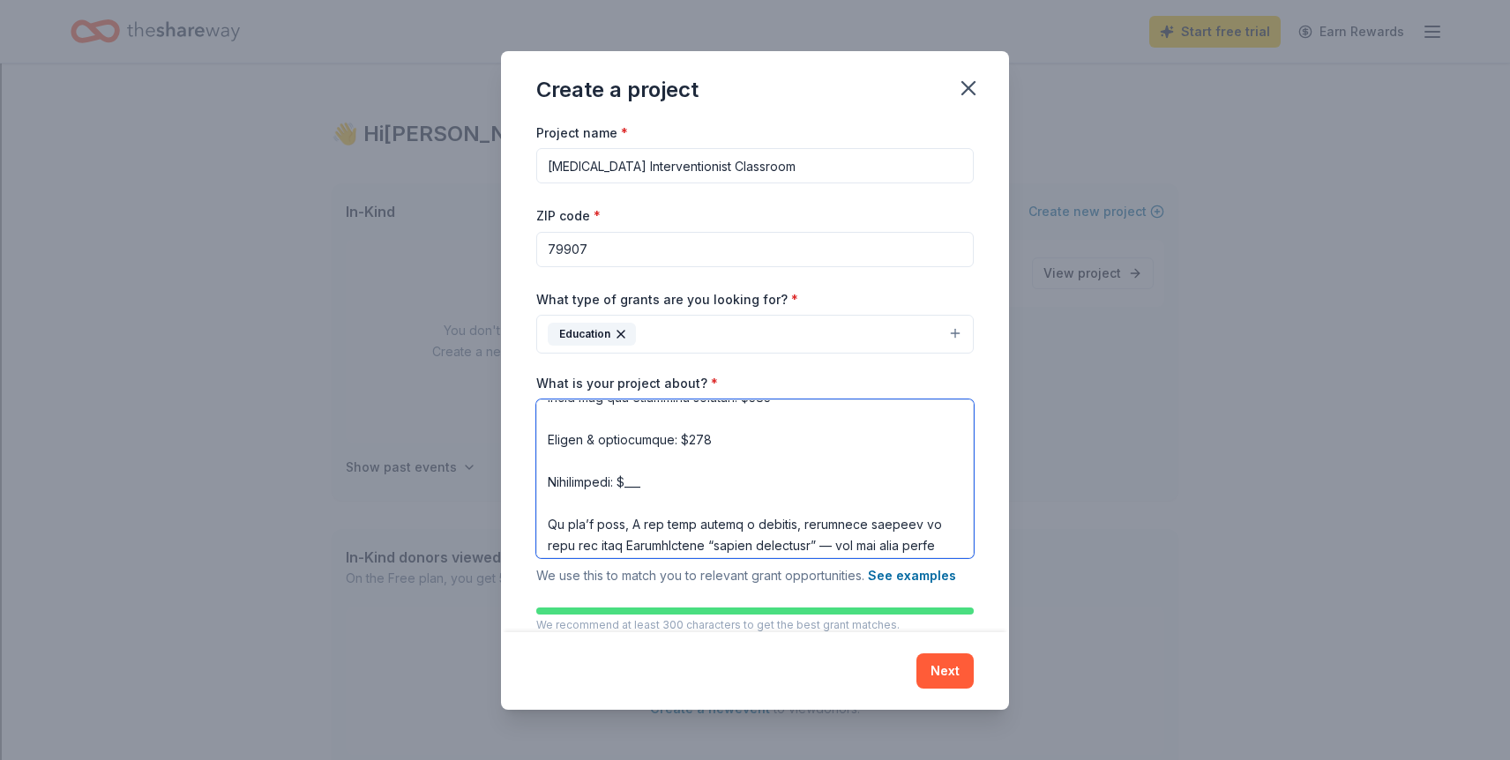
click at [649, 483] on textarea "What is your project about? *" at bounding box center [755, 479] width 438 height 159
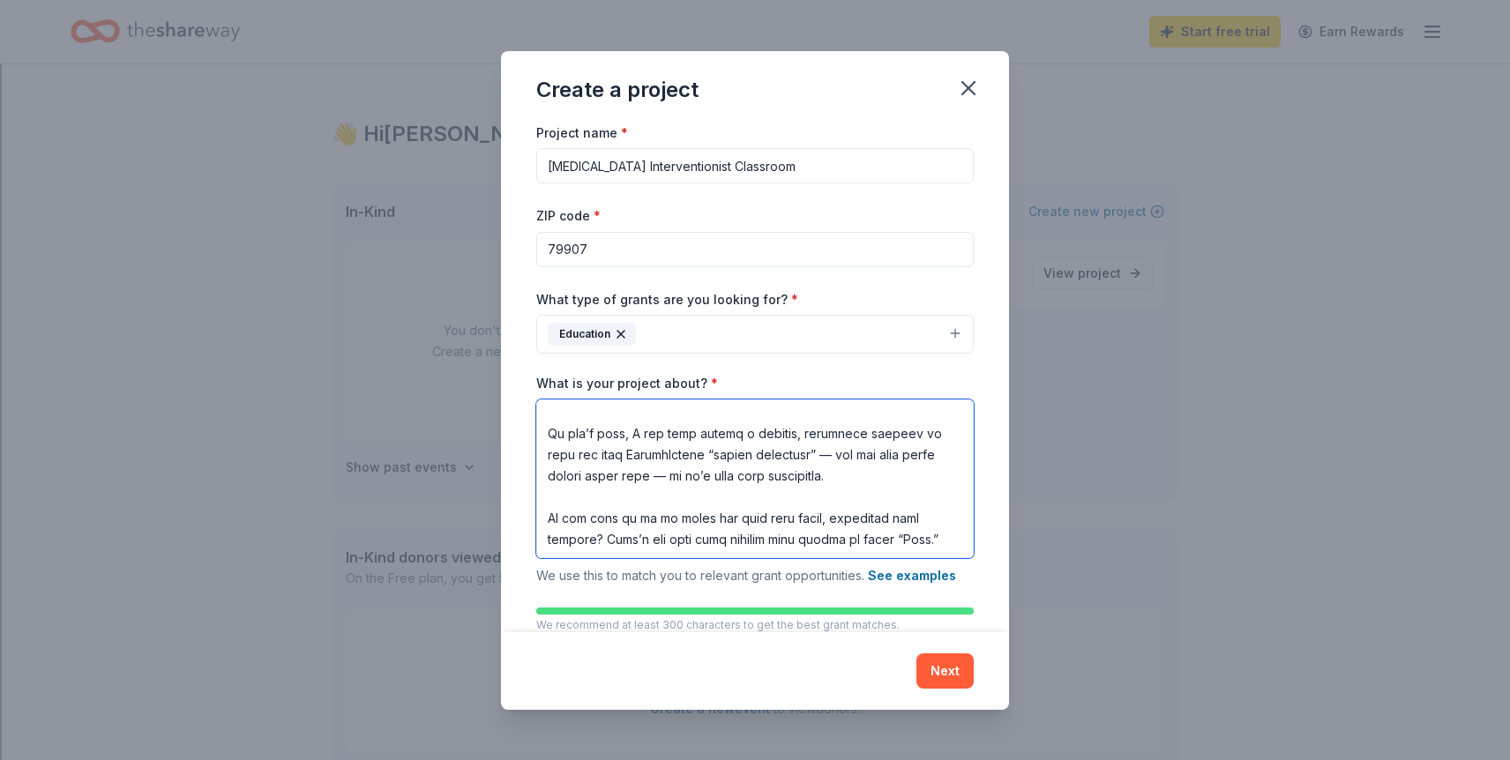
scroll to position [875, 0]
drag, startPoint x: 924, startPoint y: 520, endPoint x: 543, endPoint y: 412, distance: 395.1
click at [543, 412] on textarea "What is your project about? *" at bounding box center [755, 479] width 438 height 159
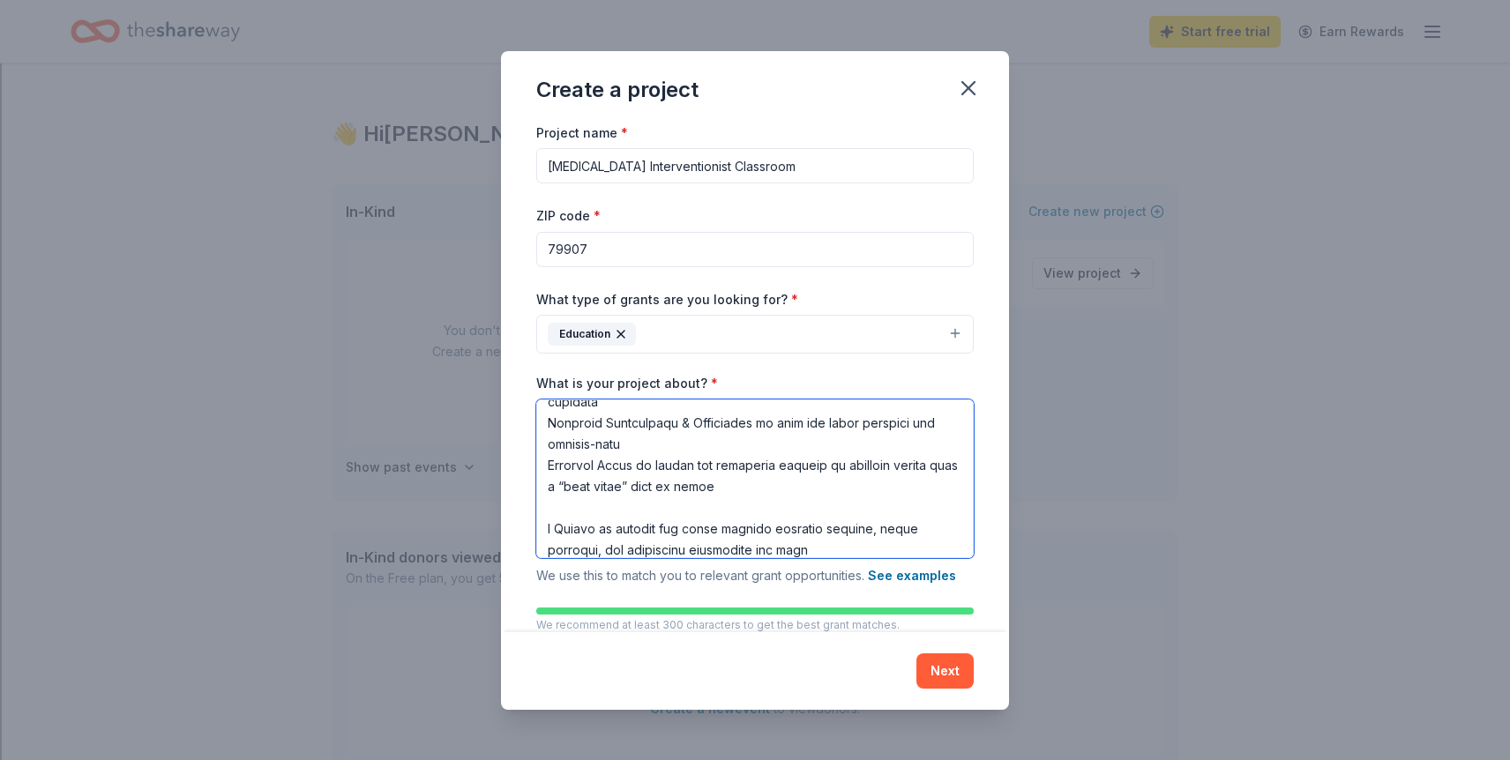
scroll to position [66, 0]
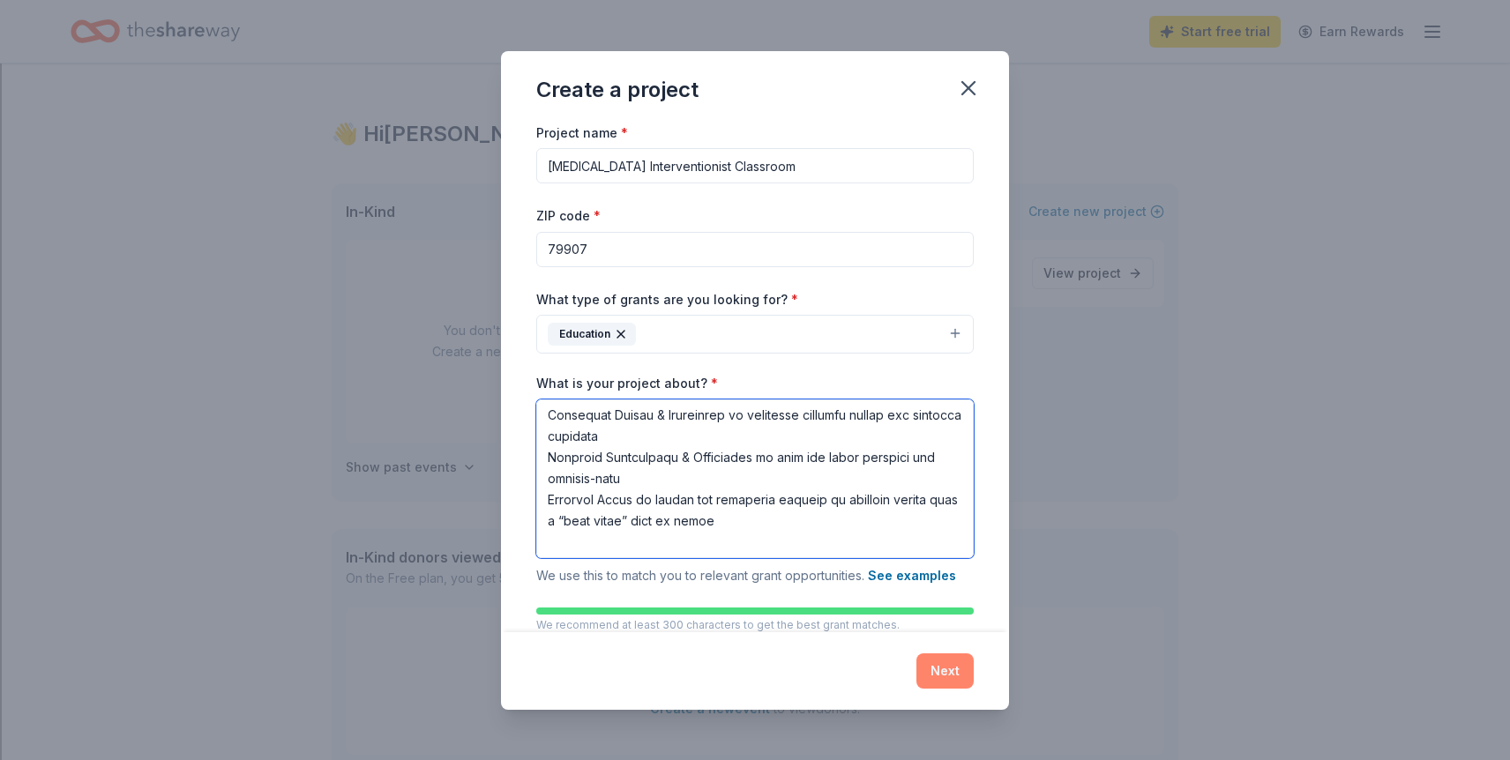
type textarea "L ipsu dol sitametco ad el s doeiu temp incidi utl, etdolorema aliquae, adm ven…"
click at [940, 676] on button "Next" at bounding box center [945, 671] width 57 height 35
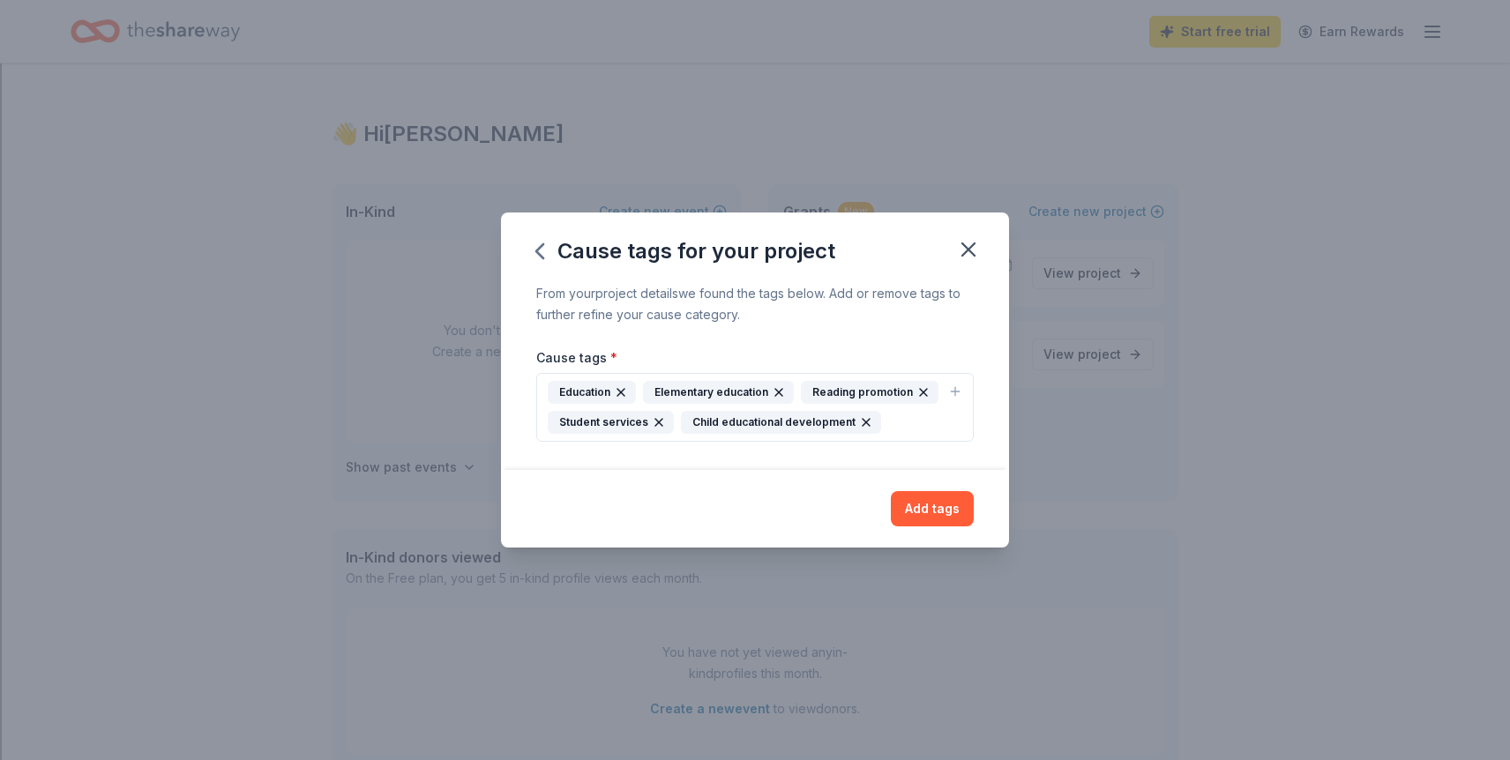
click at [655, 420] on icon "button" at bounding box center [659, 422] width 14 height 14
click at [923, 503] on button "Add tags" at bounding box center [932, 508] width 83 height 35
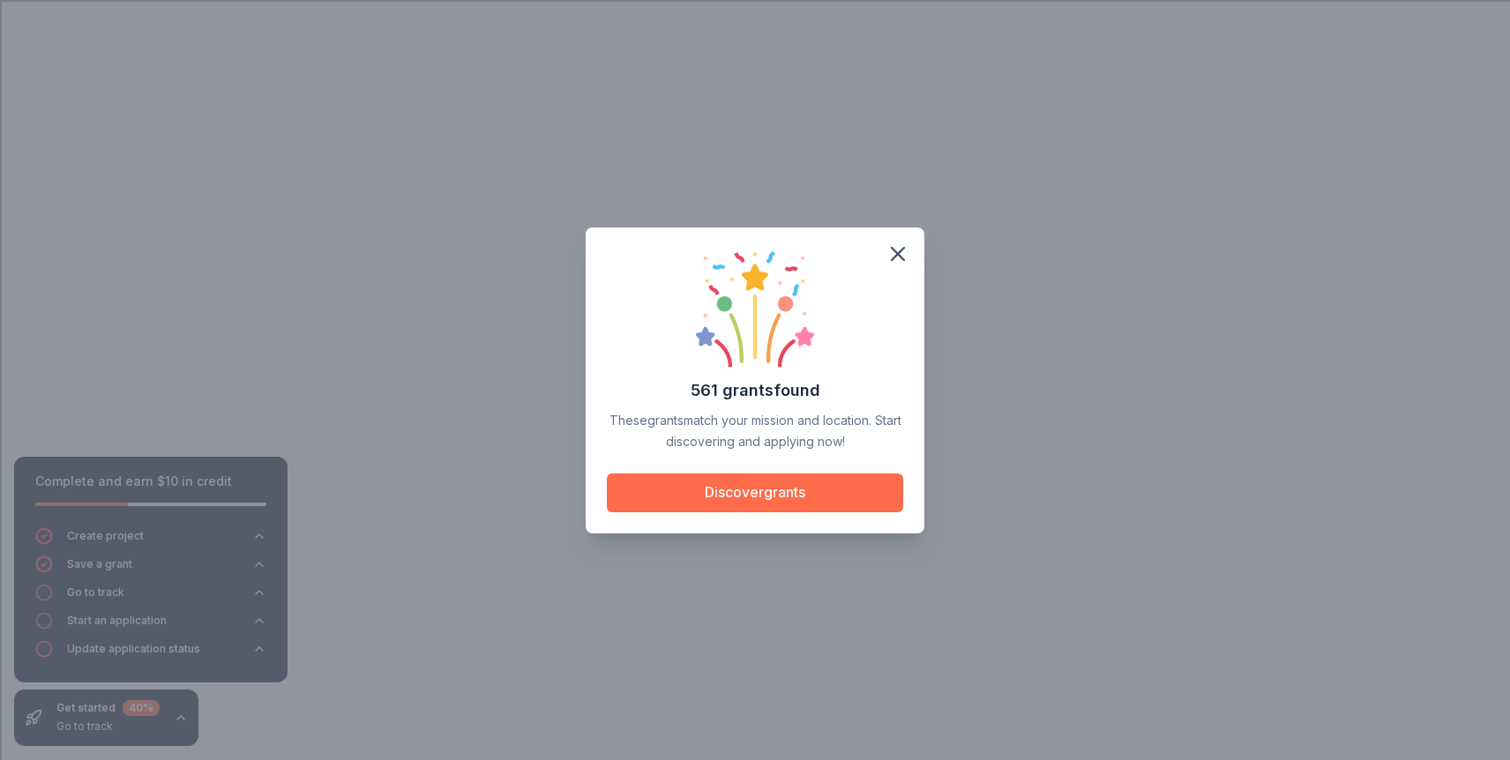
click at [792, 497] on button "Discover grants" at bounding box center [755, 493] width 296 height 39
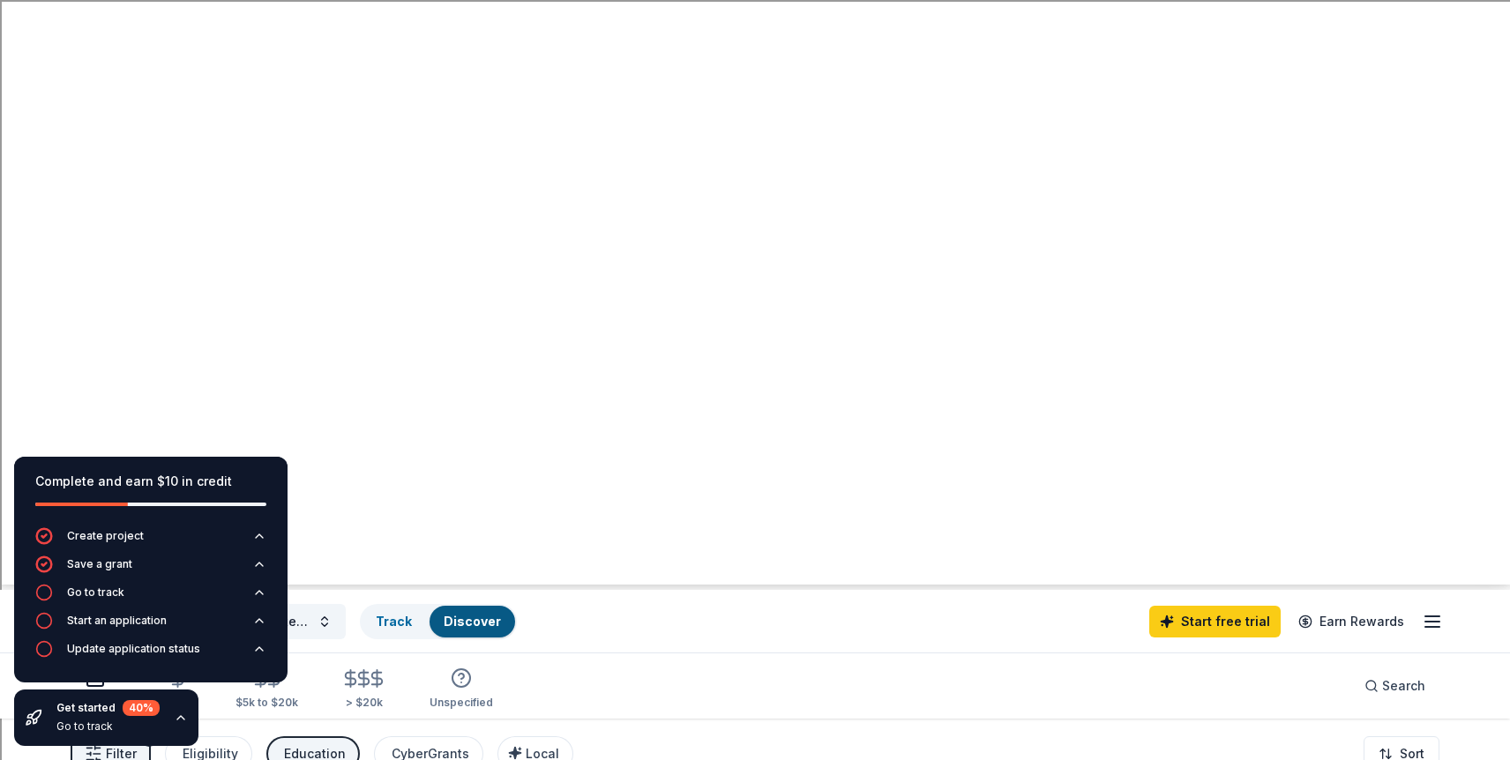
scroll to position [244, 0]
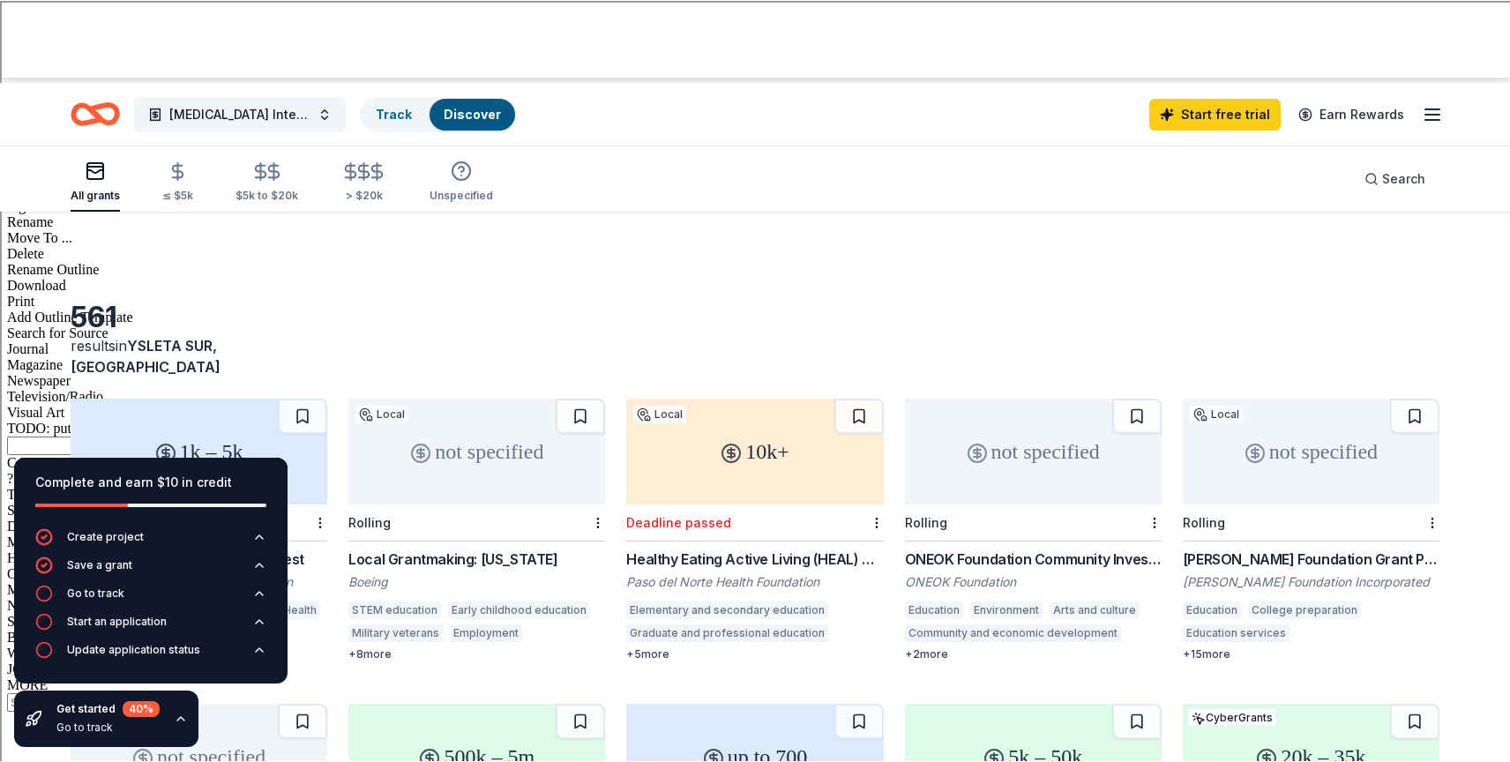
scroll to position [685, 0]
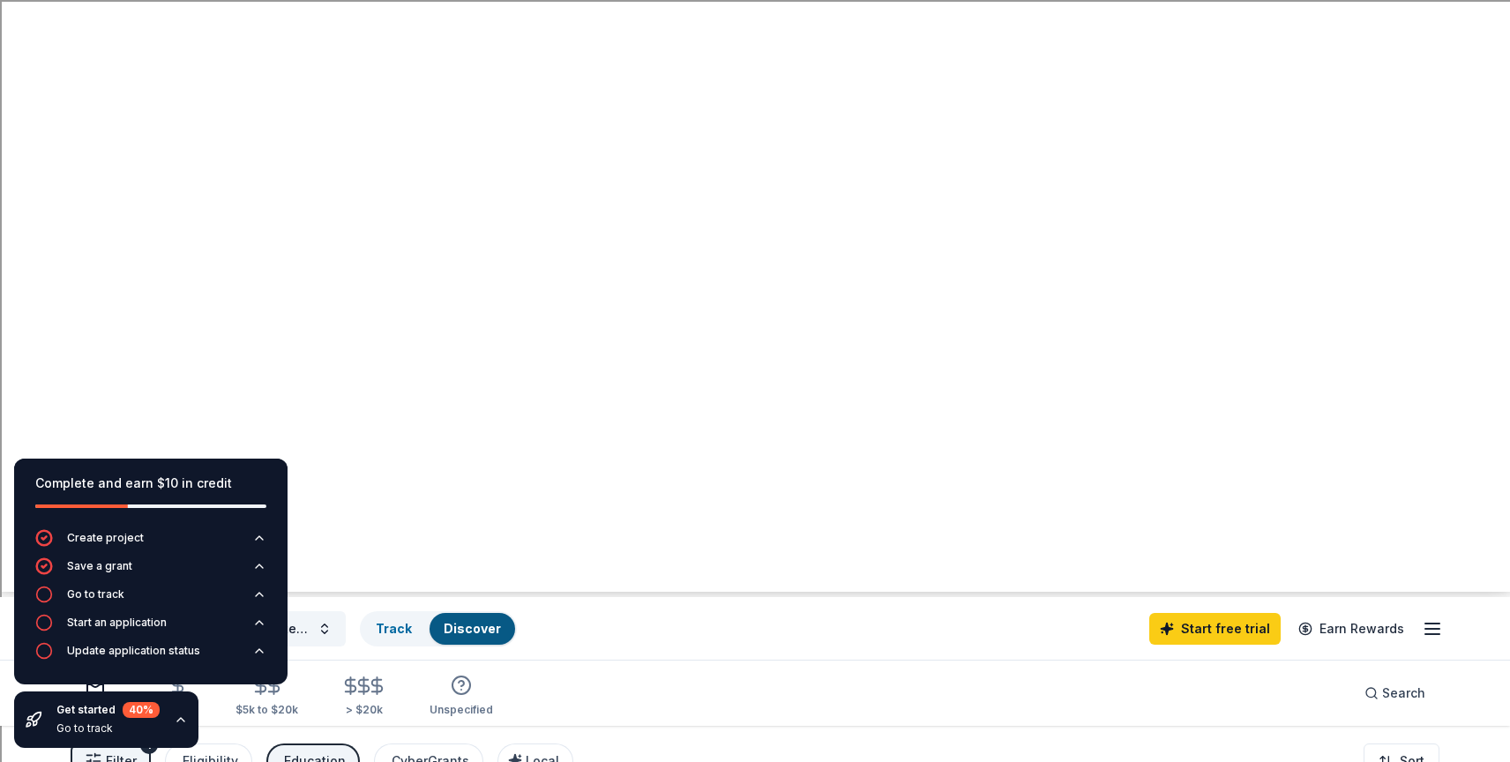
scroll to position [0, 0]
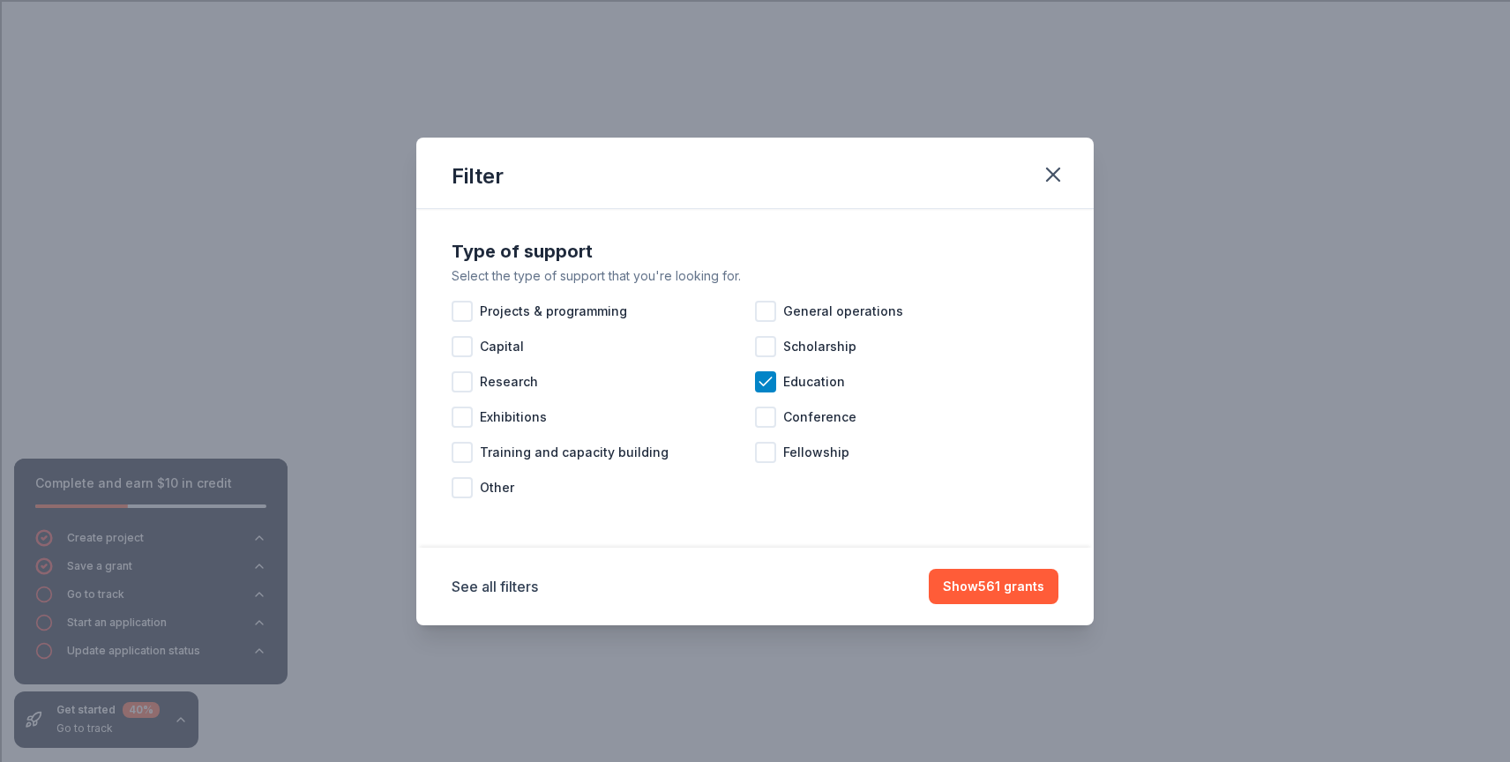
click at [572, 92] on div "Filter Type of support Select the type of support that you're looking for. Proj…" at bounding box center [755, 381] width 1510 height 762
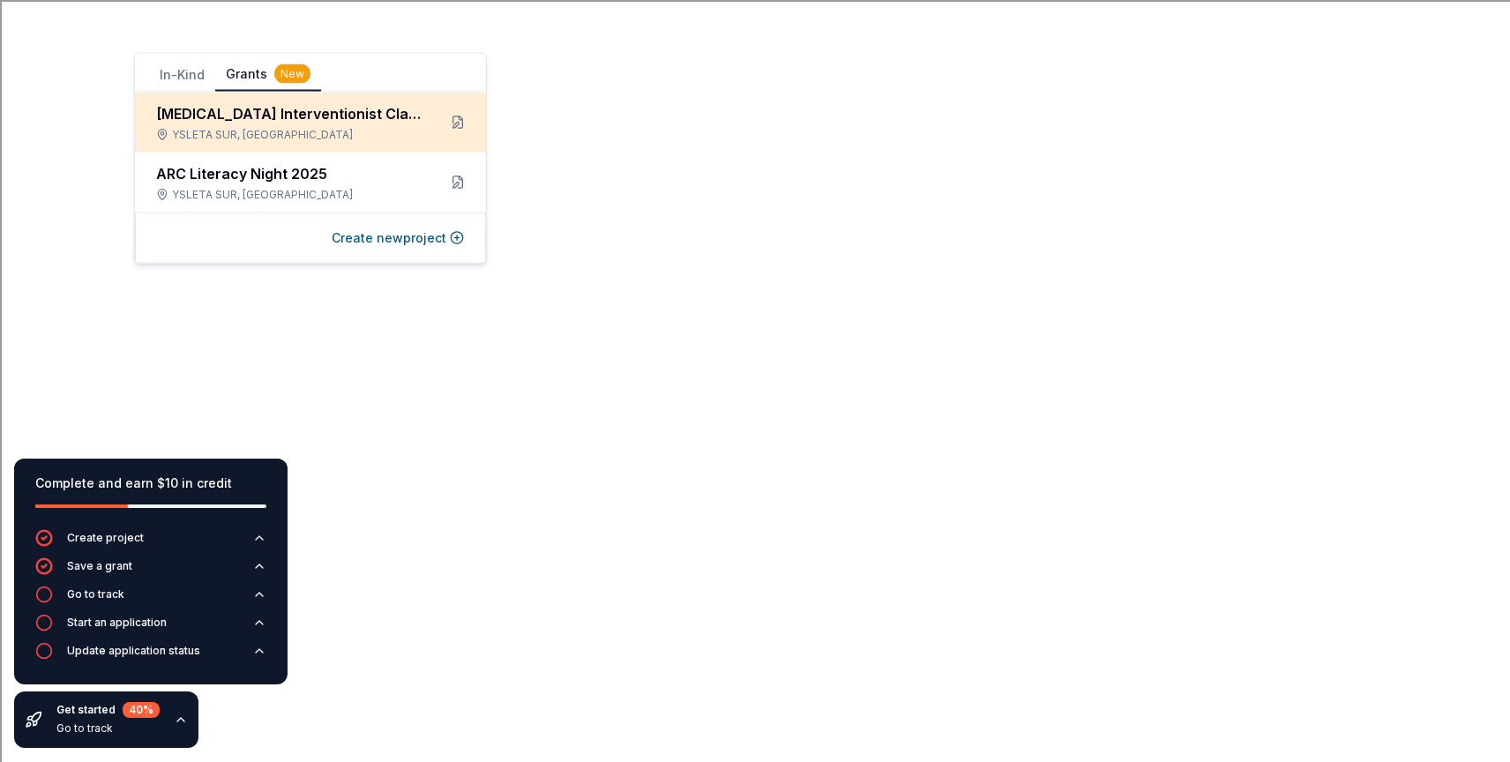
click at [299, 106] on div "[MEDICAL_DATA] Interventionist Classroom" at bounding box center [289, 113] width 266 height 21
click at [468, 126] on button at bounding box center [458, 122] width 28 height 28
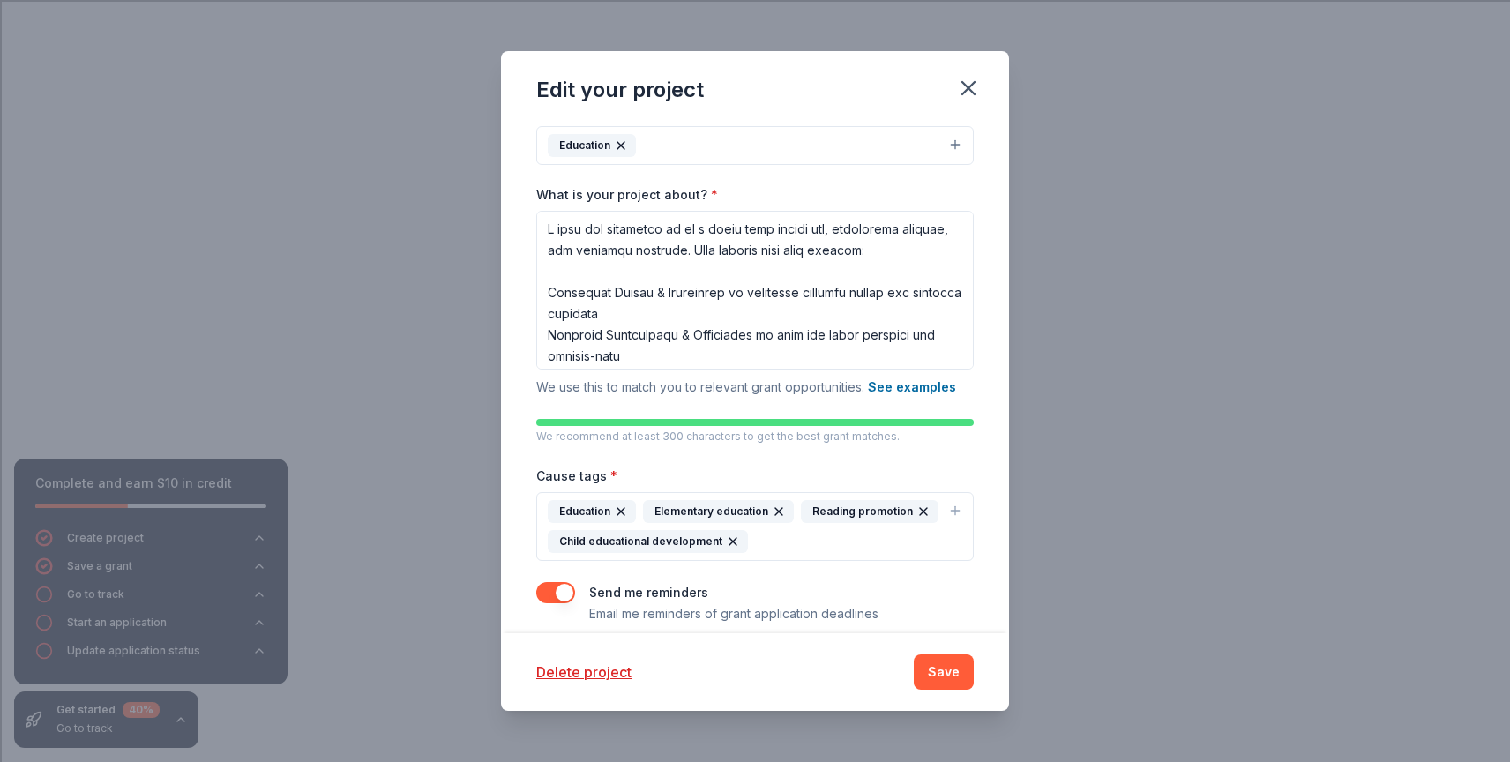
scroll to position [207, 0]
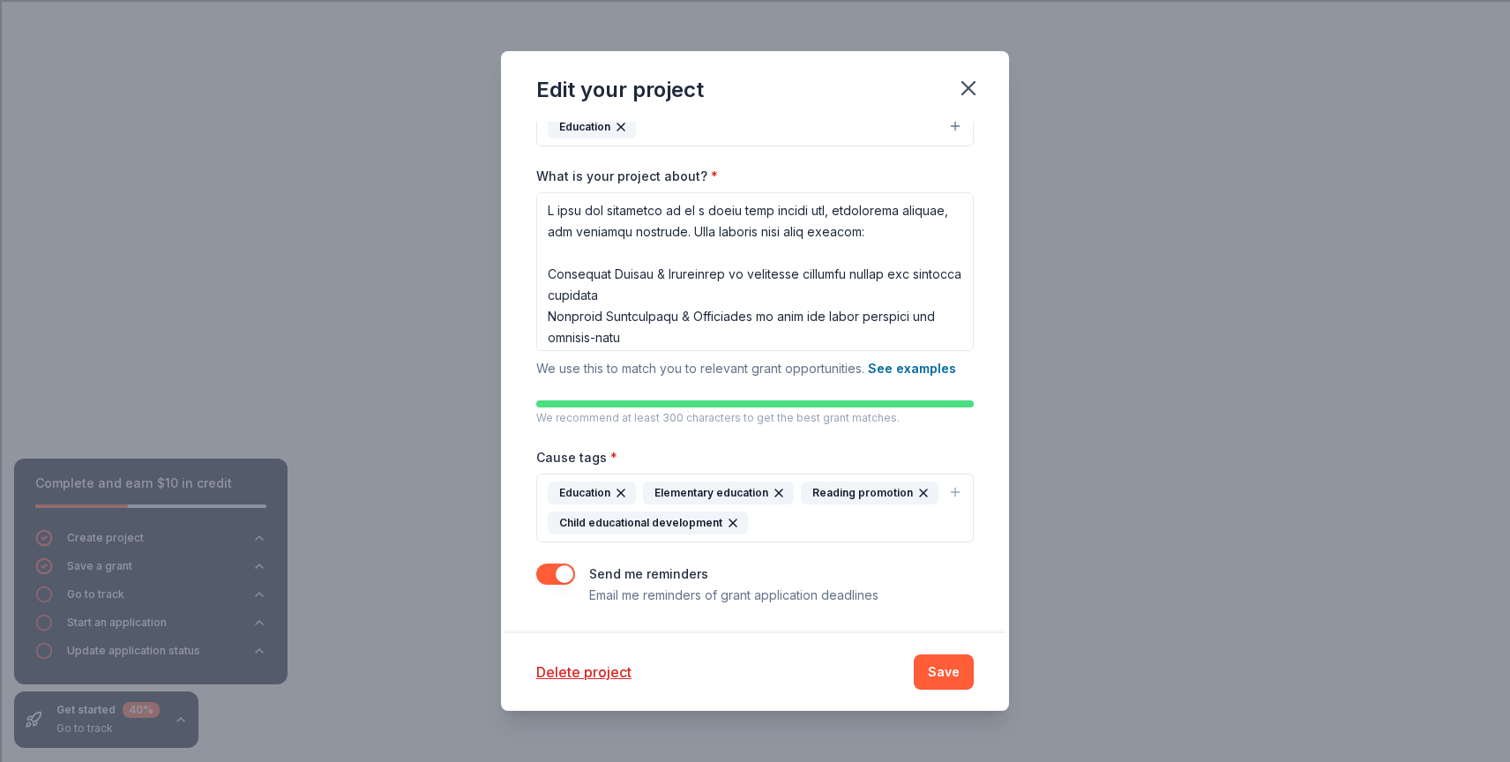
click at [623, 493] on icon "button" at bounding box center [621, 493] width 14 height 14
click at [730, 520] on icon "button" at bounding box center [733, 523] width 14 height 14
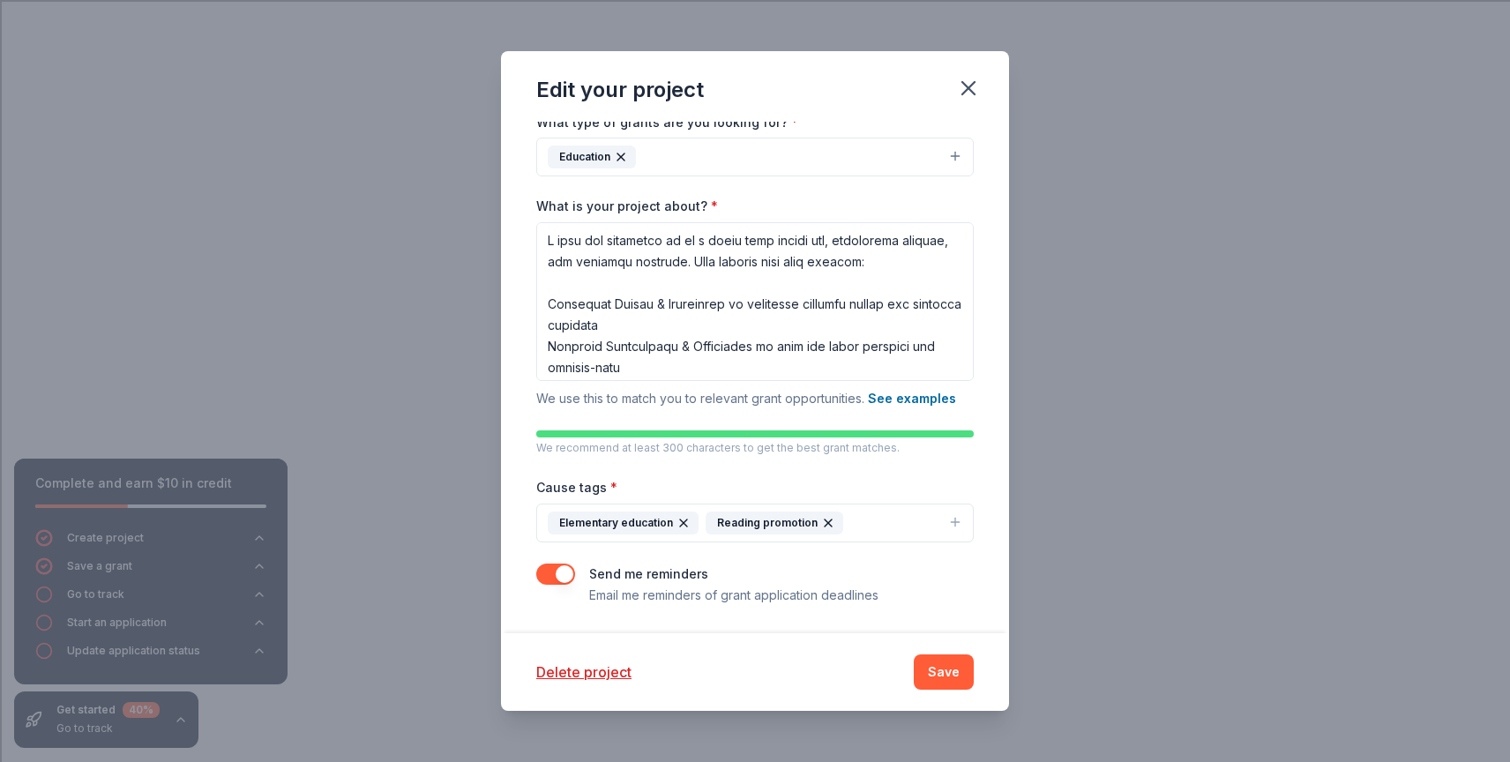
scroll to position [177, 0]
click at [948, 672] on button "Save" at bounding box center [944, 672] width 60 height 35
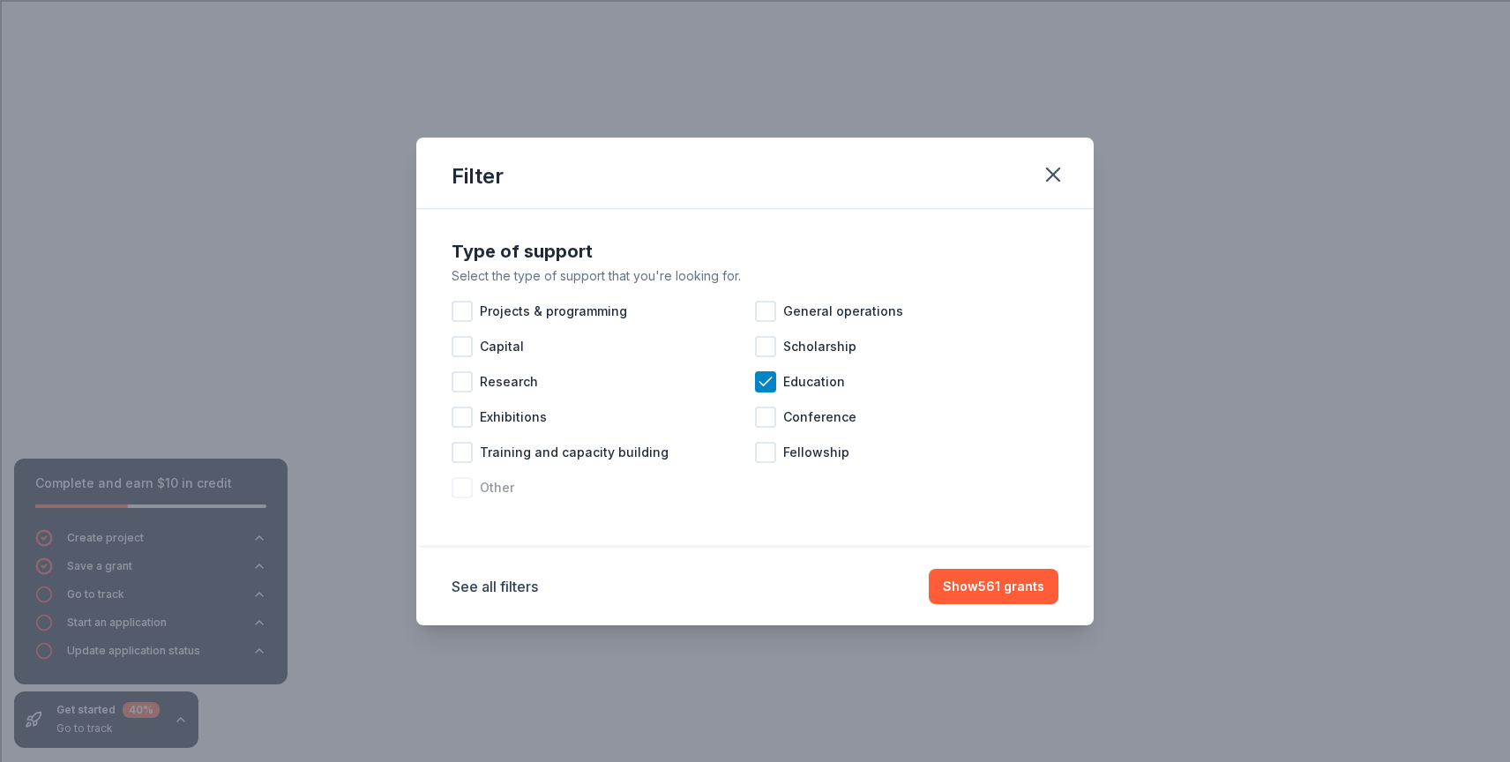
click at [460, 487] on div at bounding box center [462, 487] width 21 height 21
click at [1006, 576] on button "Show 589 grants" at bounding box center [991, 586] width 133 height 35
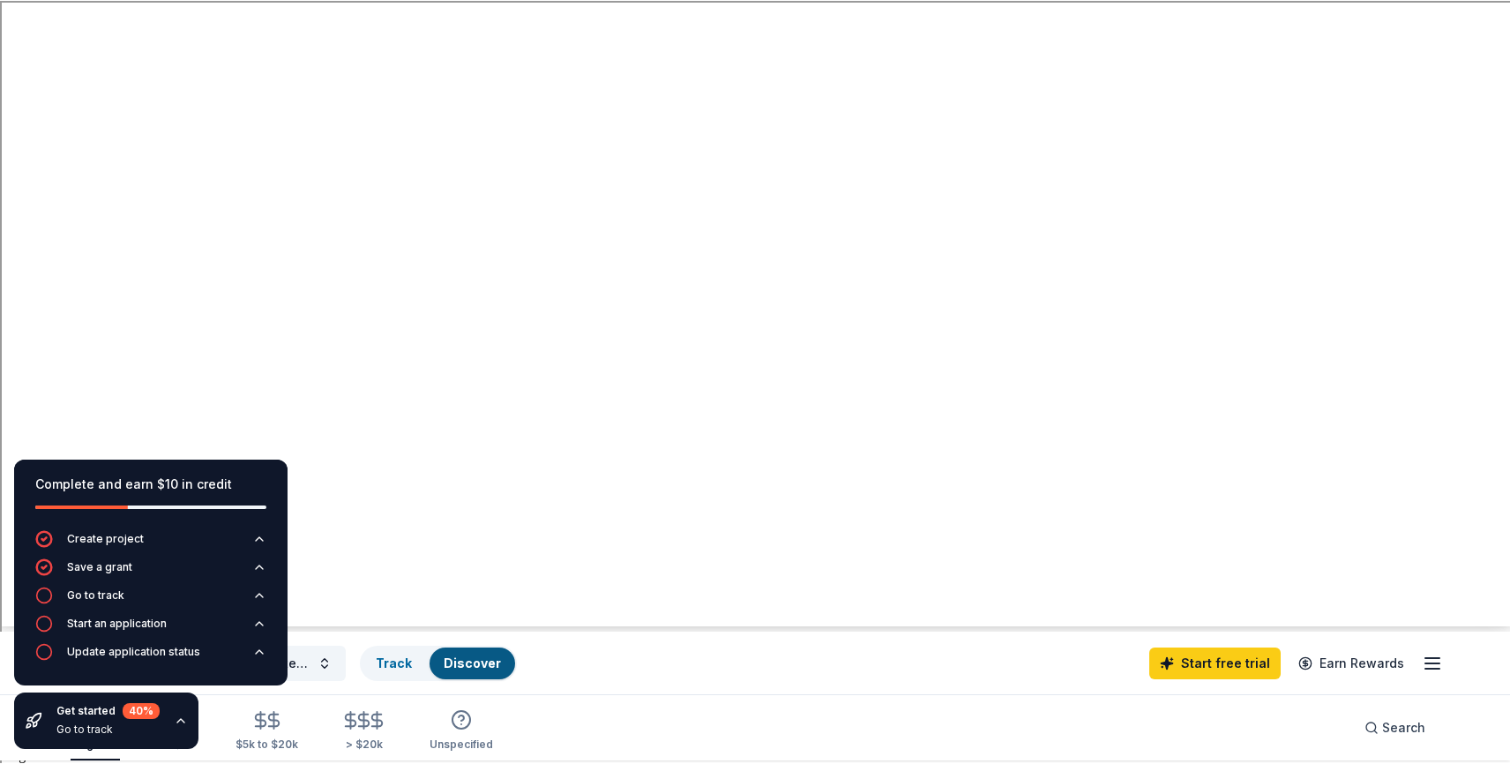
scroll to position [0, 0]
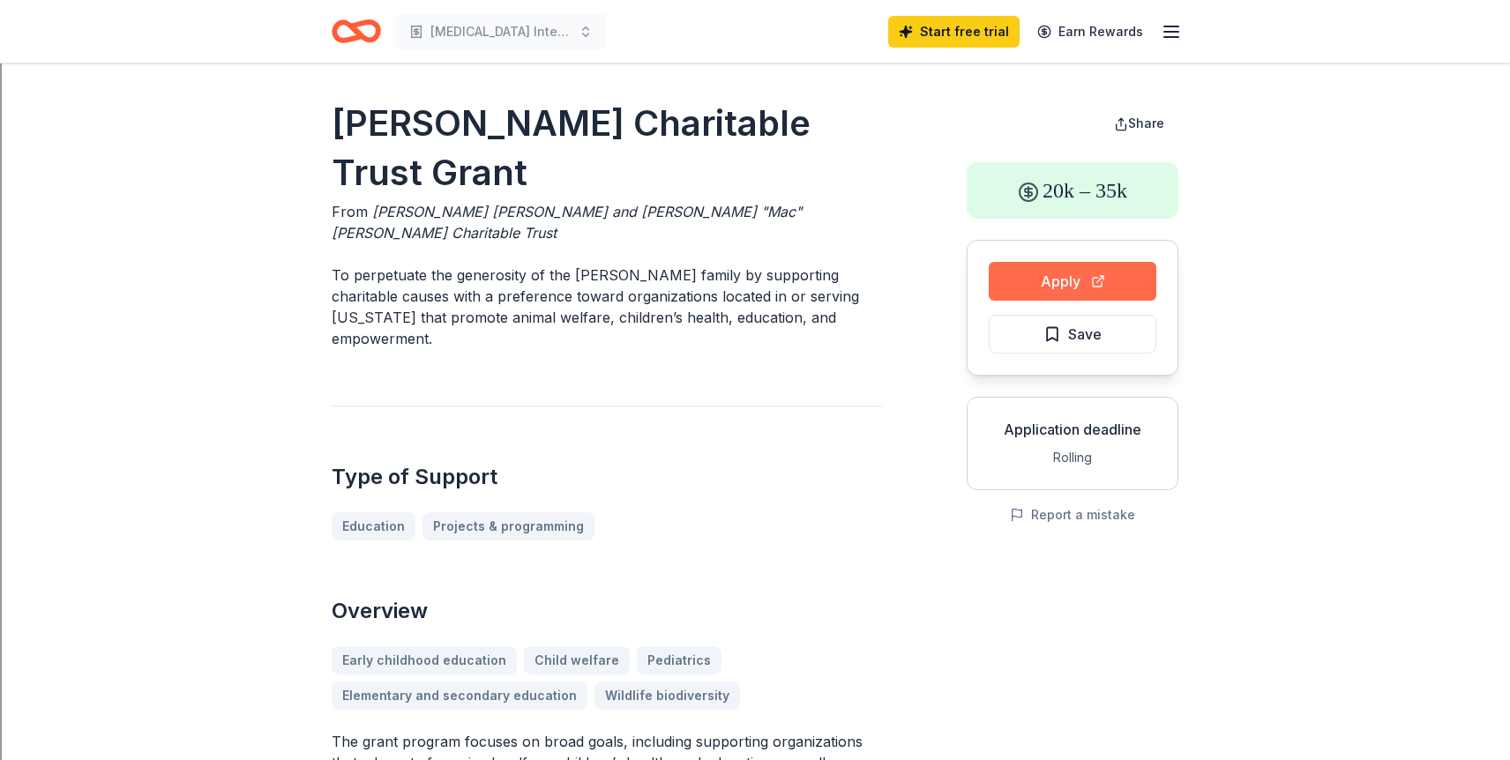
click at [1069, 277] on button "Apply" at bounding box center [1073, 281] width 168 height 39
click at [1051, 291] on button "Apply" at bounding box center [1073, 281] width 168 height 39
click at [1084, 287] on button "Apply" at bounding box center [1073, 281] width 168 height 39
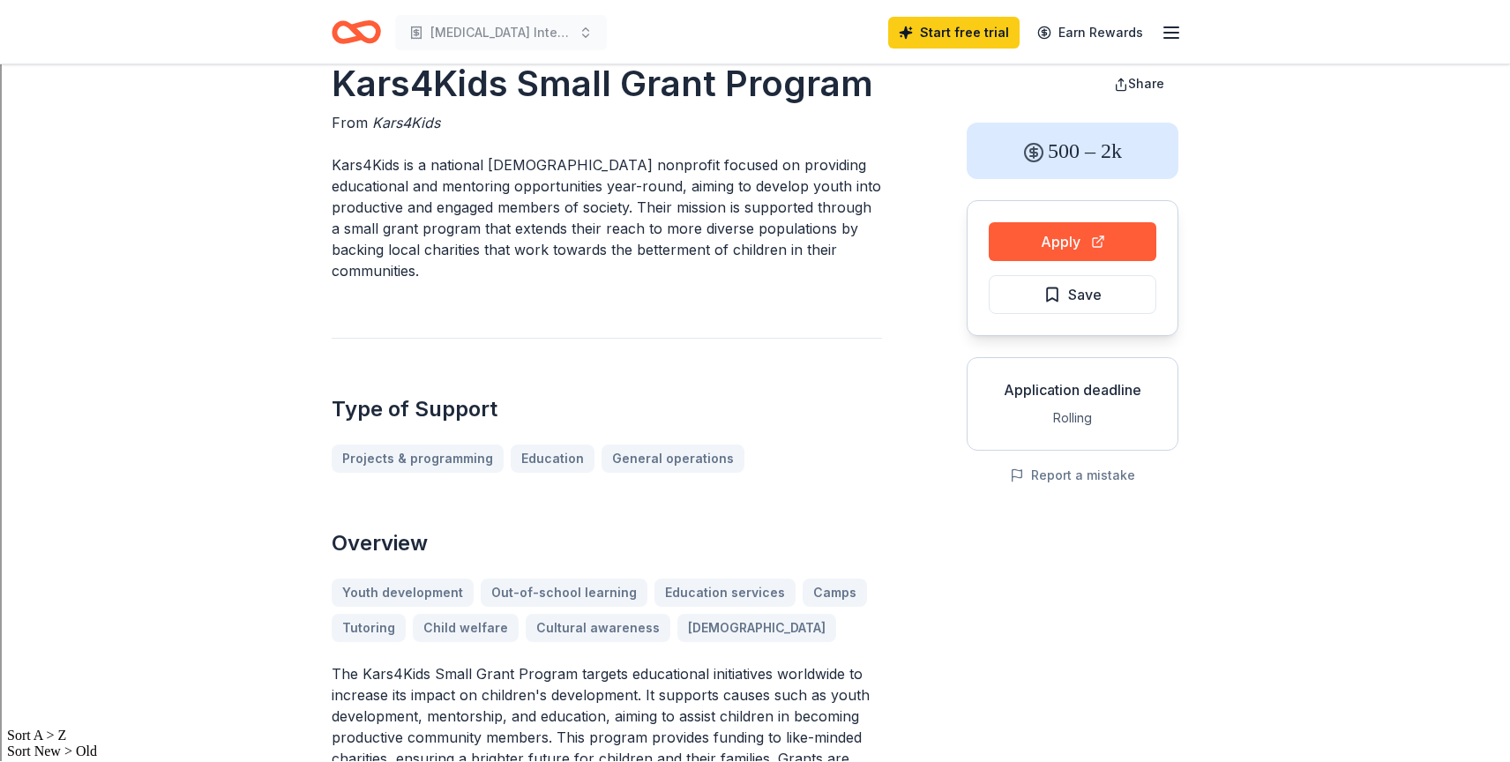
scroll to position [27, 0]
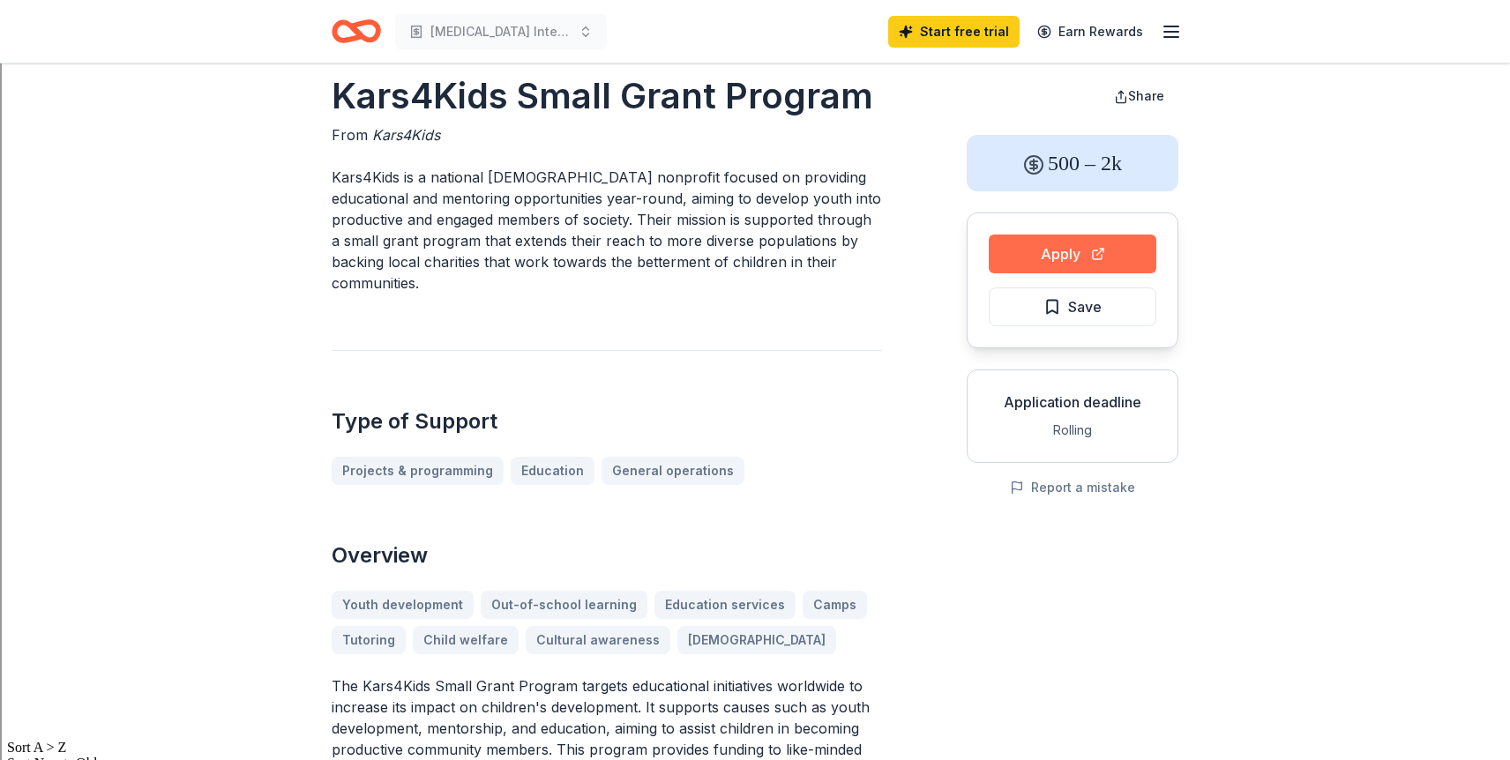
click at [1053, 256] on button "Apply" at bounding box center [1073, 254] width 168 height 39
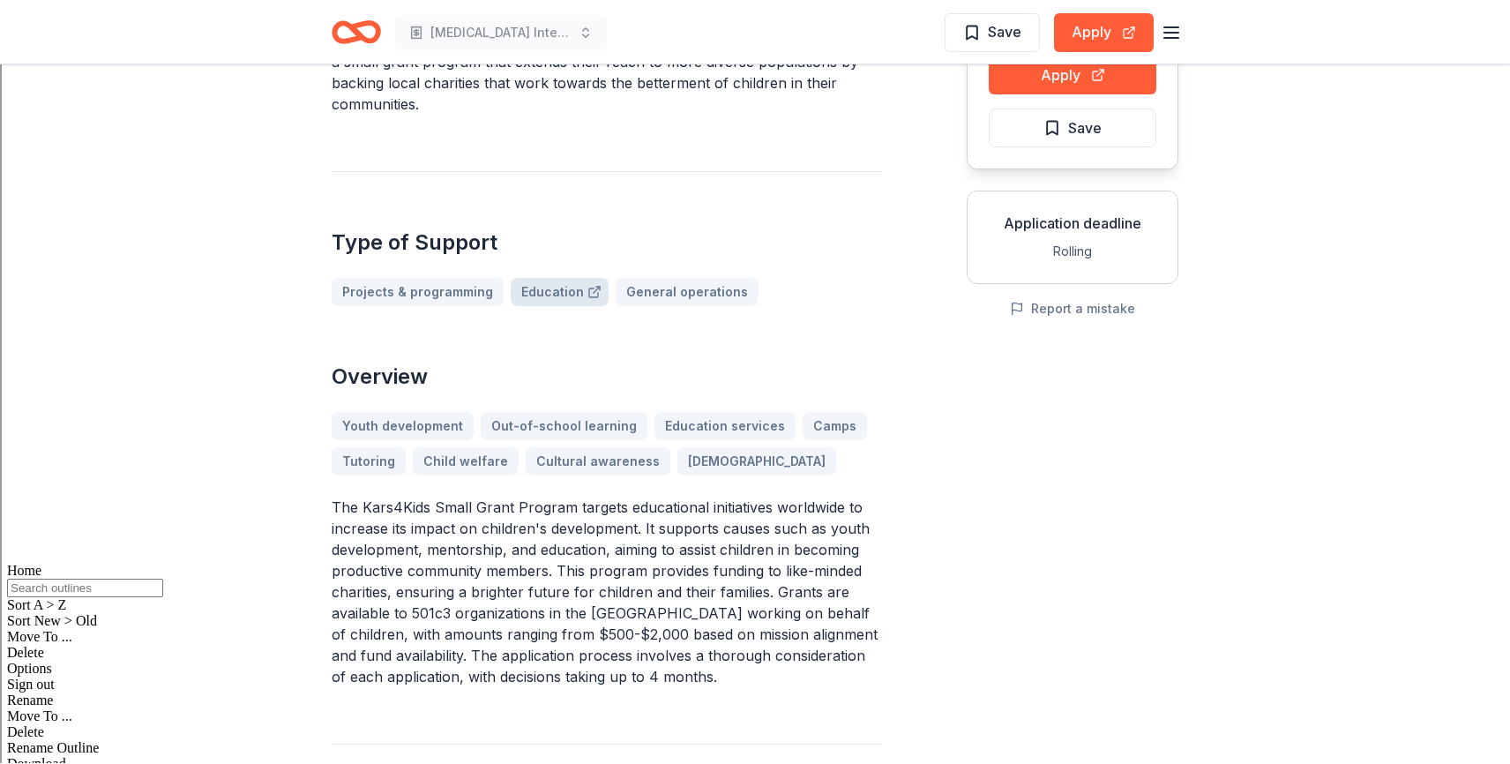
scroll to position [0, 0]
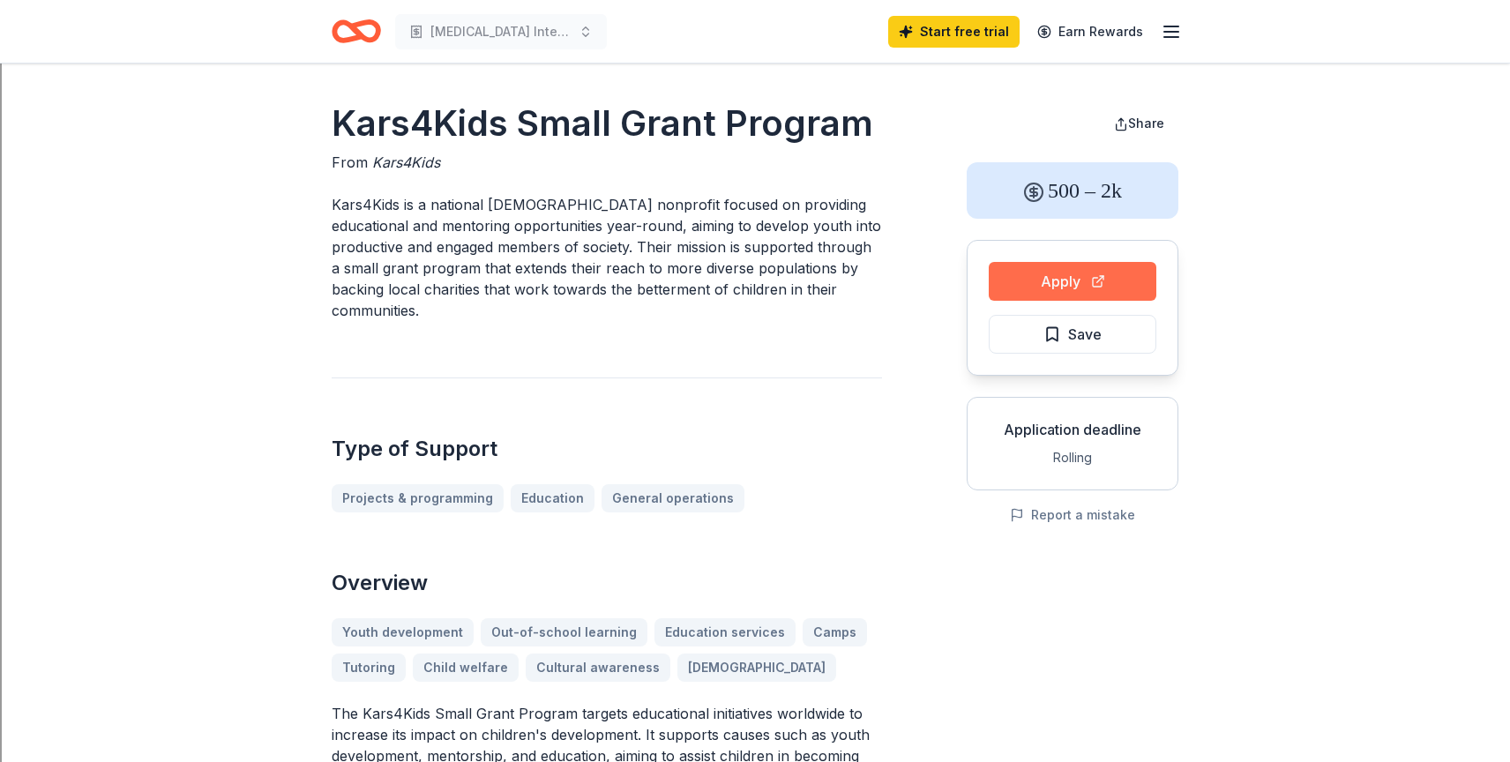
click at [1055, 283] on button "Apply" at bounding box center [1073, 281] width 168 height 39
